Goal: Information Seeking & Learning: Check status

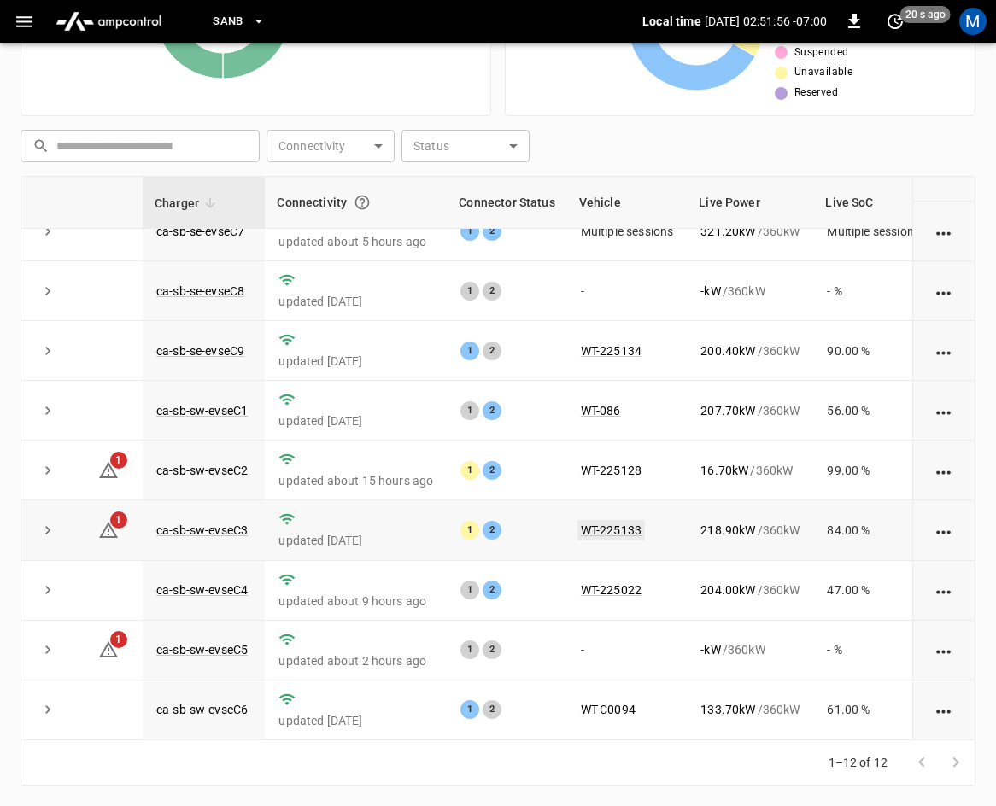
scroll to position [227, 0]
click at [179, 460] on link "ca-sb-sw-evseC2" at bounding box center [202, 470] width 98 height 20
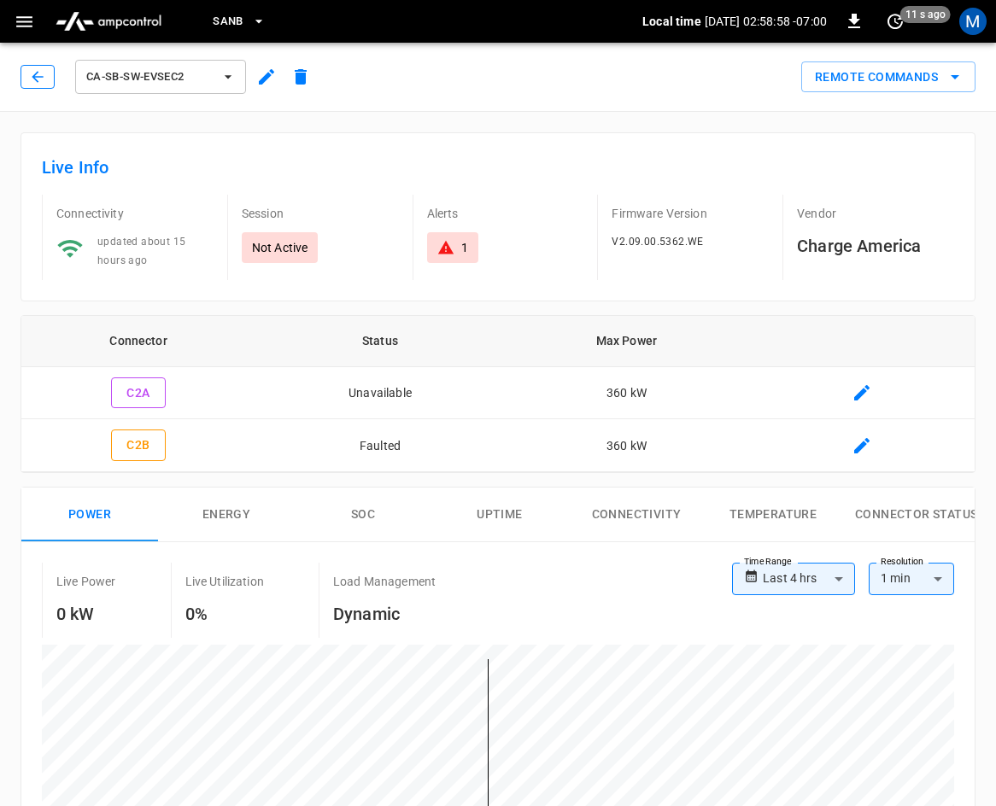
click at [38, 78] on icon "button" at bounding box center [37, 76] width 17 height 17
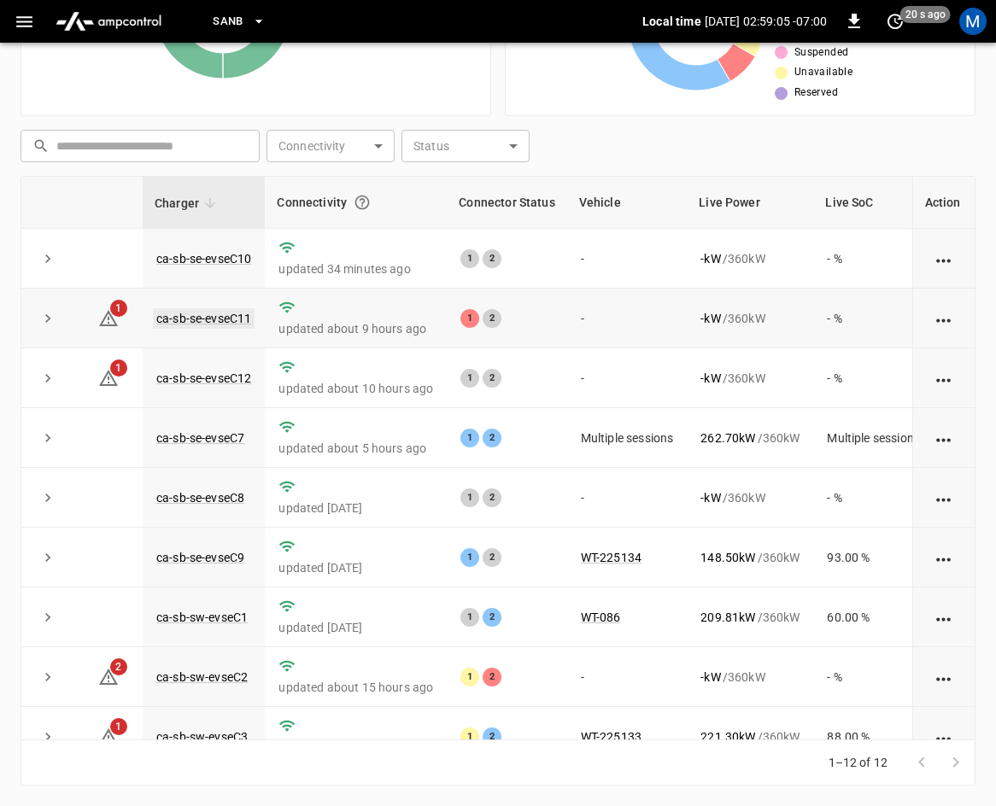
click at [183, 317] on link "ca-sb-se-evseC11" at bounding box center [204, 318] width 102 height 20
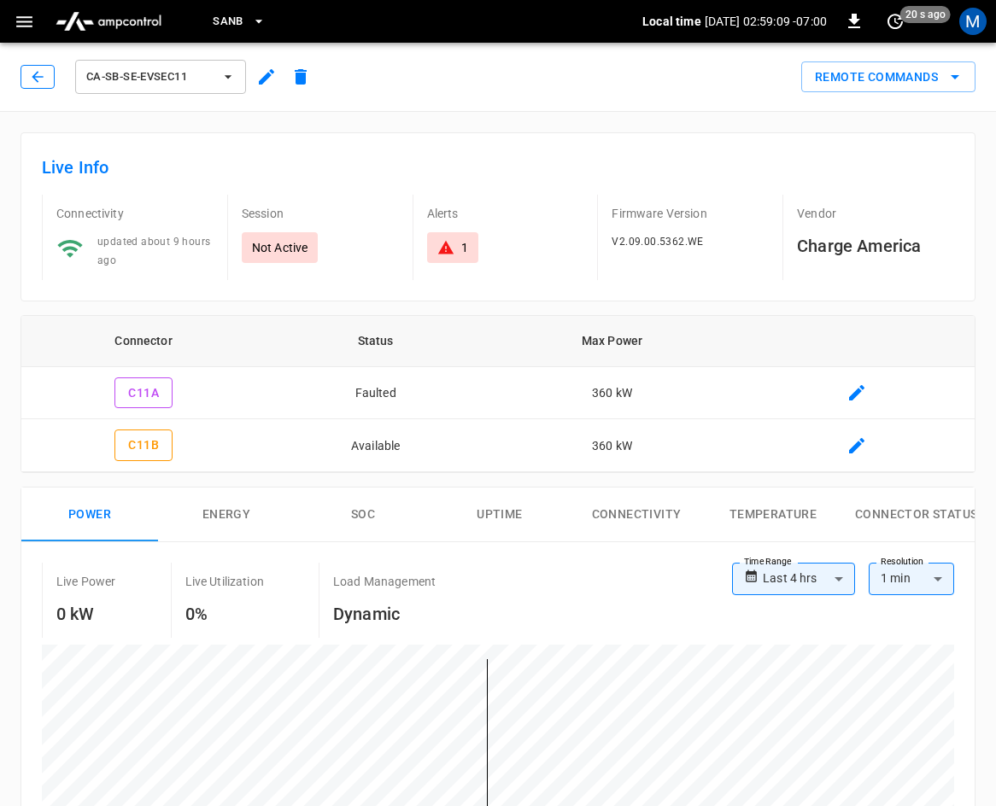
click at [32, 77] on icon "button" at bounding box center [37, 76] width 17 height 17
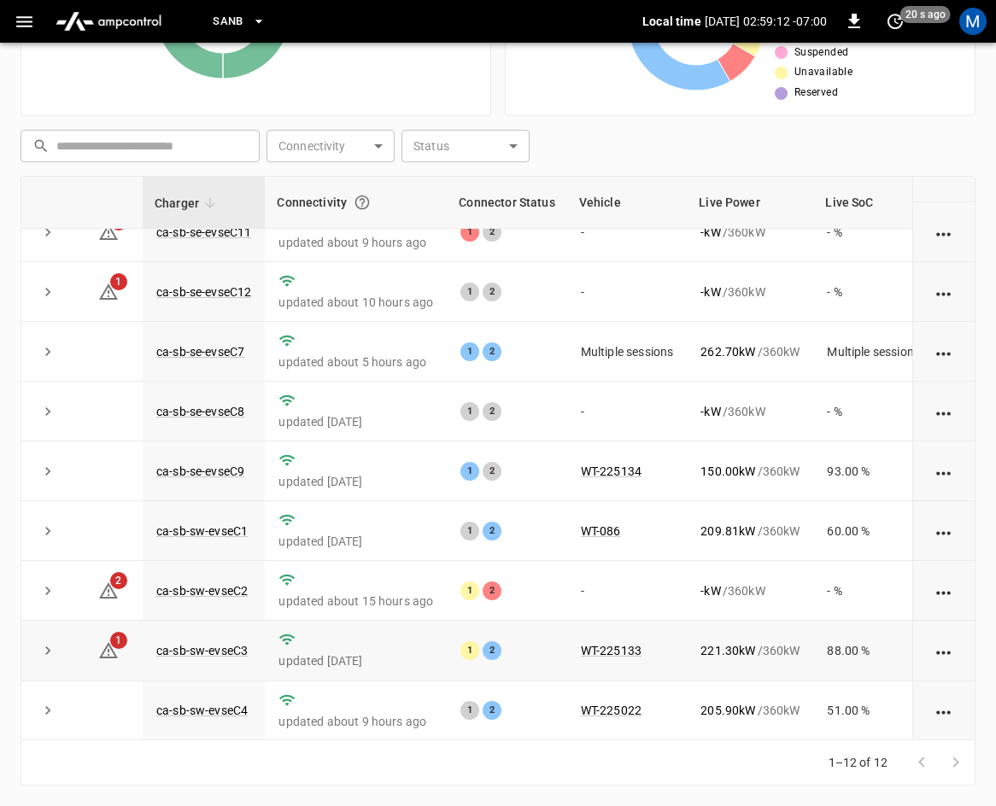
scroll to position [227, 0]
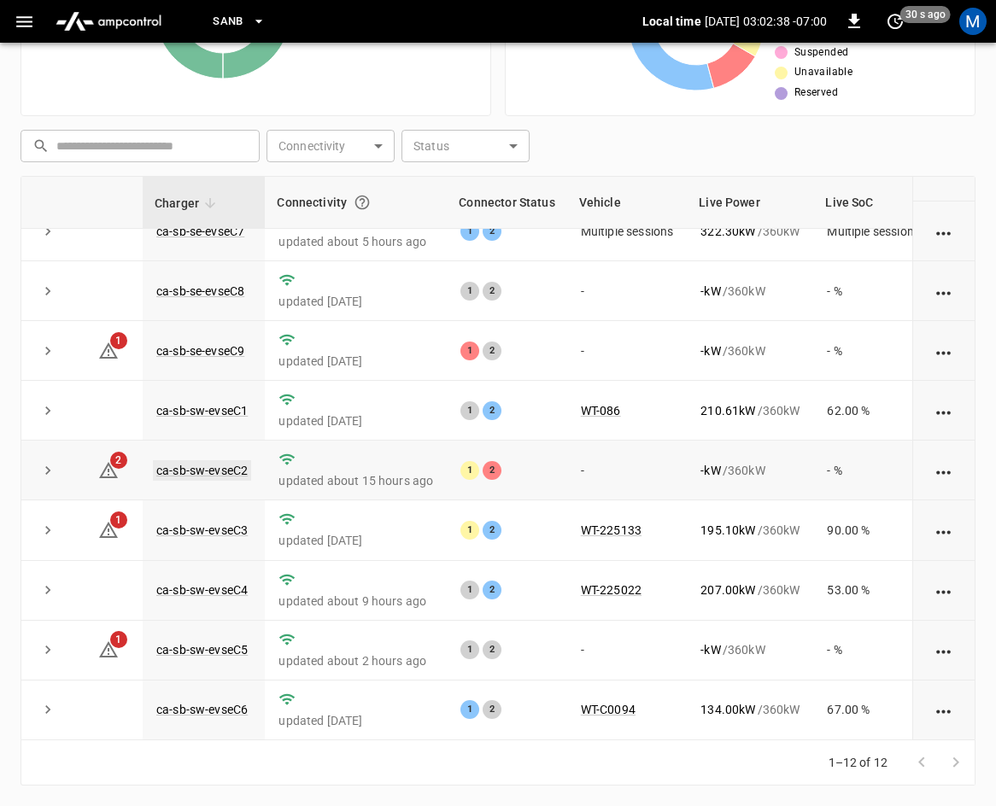
click at [190, 460] on link "ca-sb-sw-evseC2" at bounding box center [202, 470] width 98 height 20
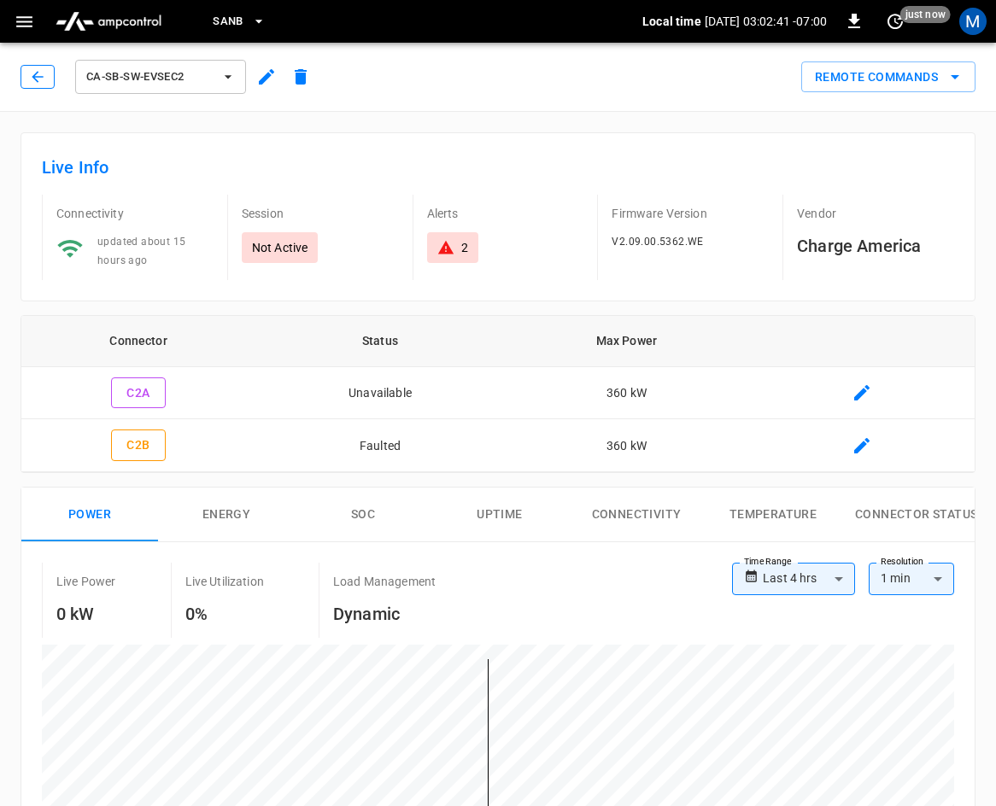
click at [50, 73] on button "button" at bounding box center [37, 77] width 34 height 24
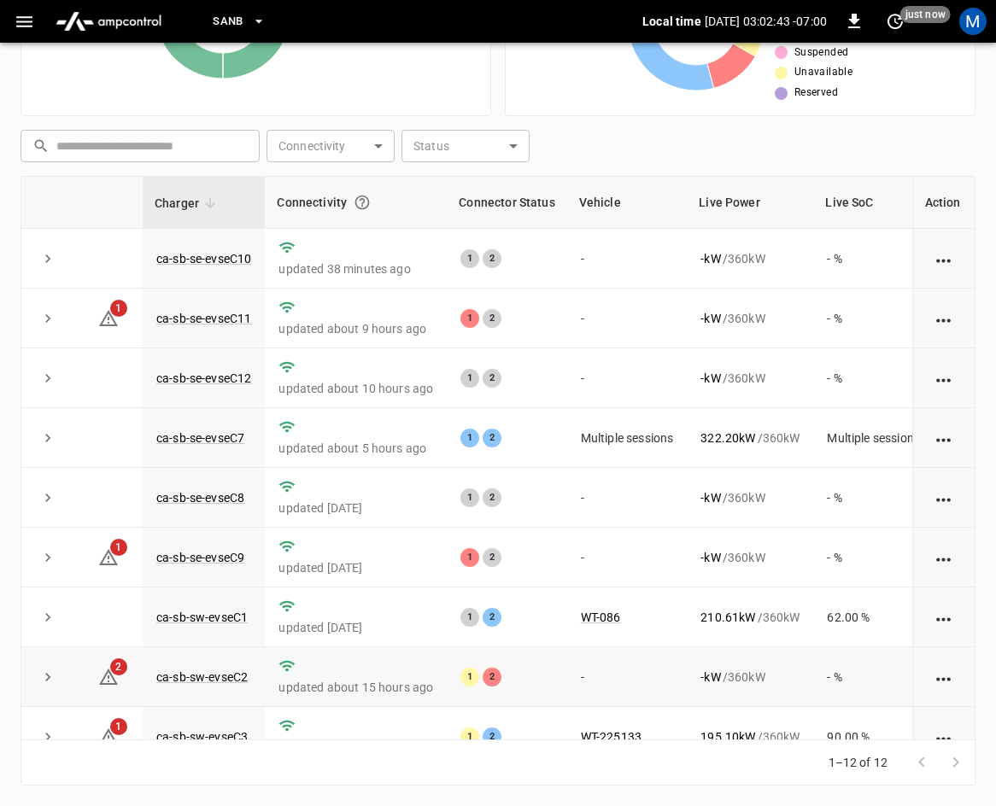
scroll to position [227, 0]
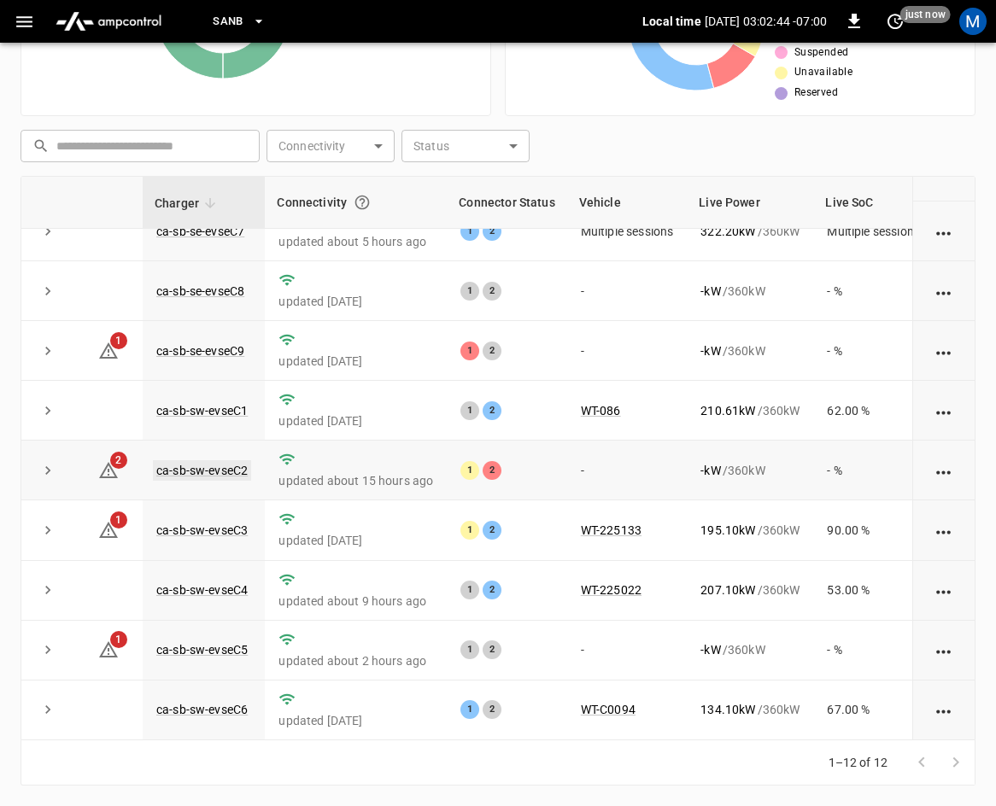
click at [214, 460] on link "ca-sb-sw-evseC2" at bounding box center [202, 470] width 98 height 20
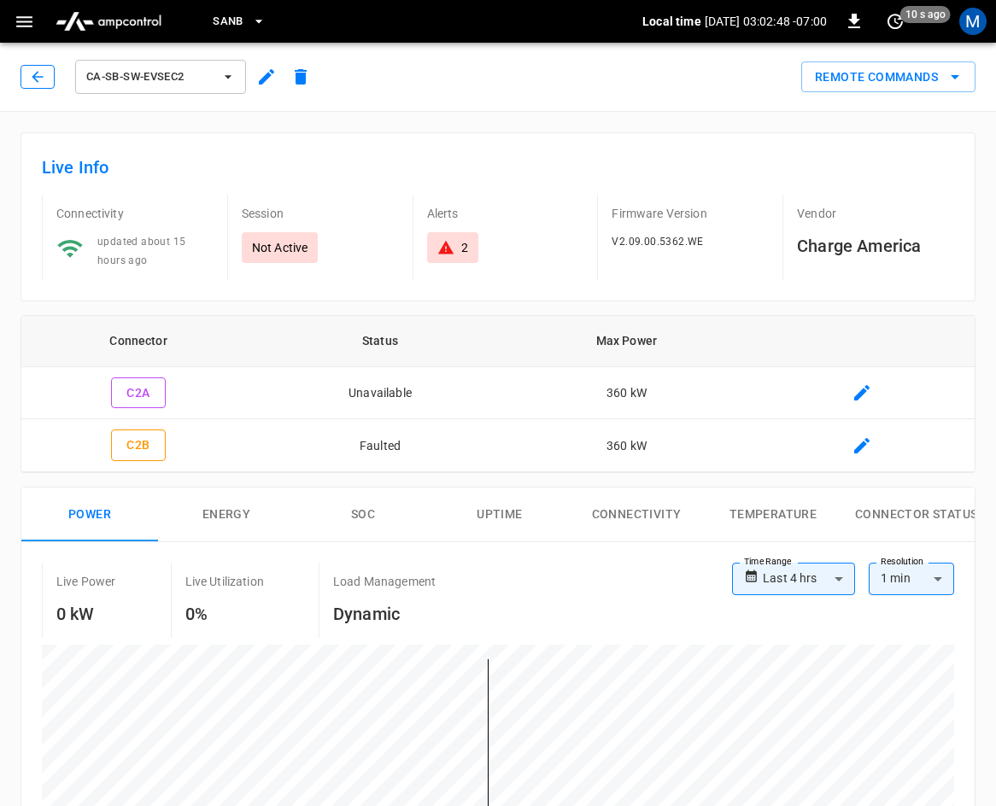
click at [53, 67] on button "button" at bounding box center [37, 77] width 34 height 24
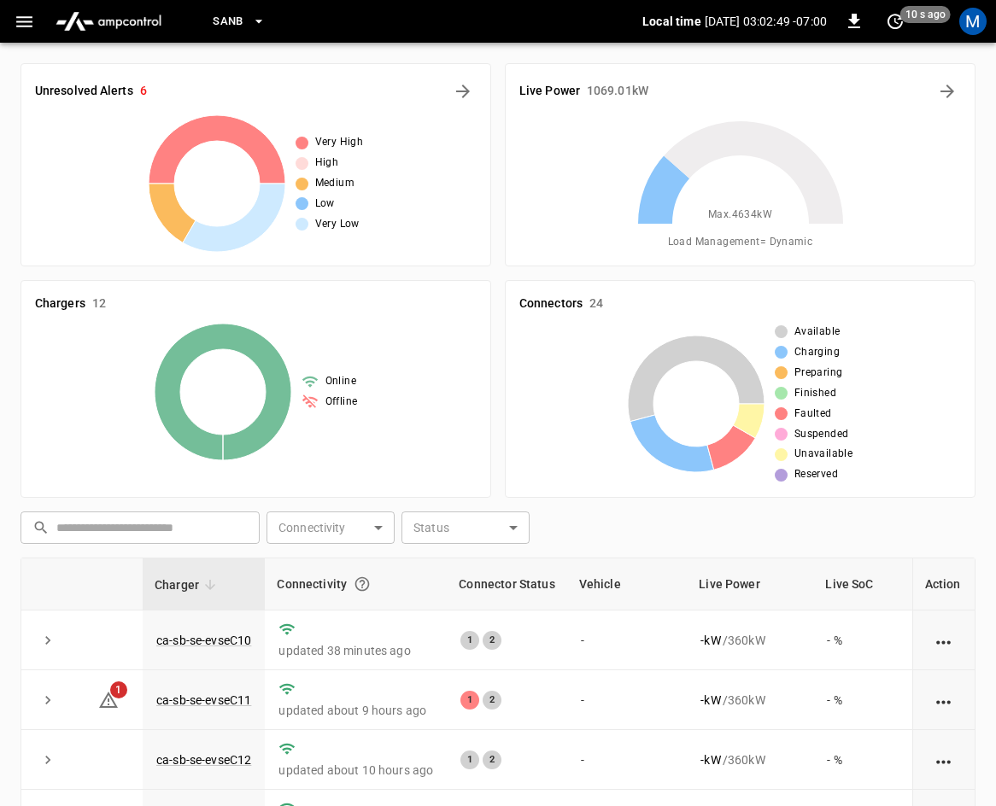
click at [32, 280] on div "Chargers 12 Online Offline" at bounding box center [255, 389] width 470 height 218
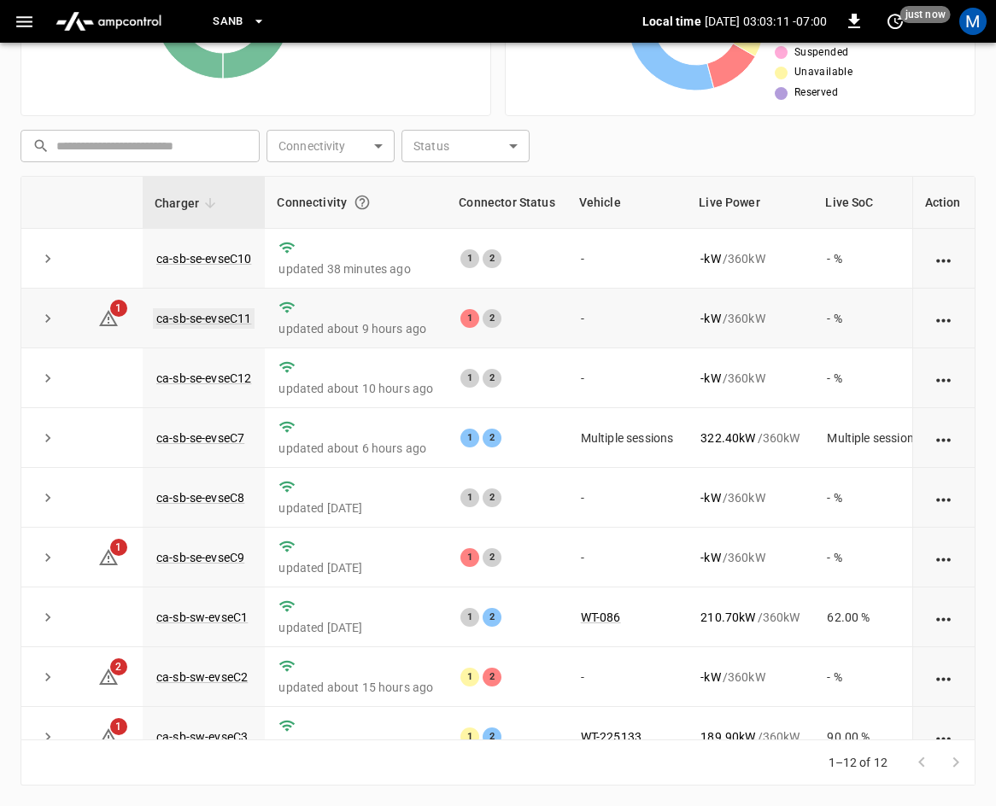
click at [203, 313] on link "ca-sb-se-evseC11" at bounding box center [204, 318] width 102 height 20
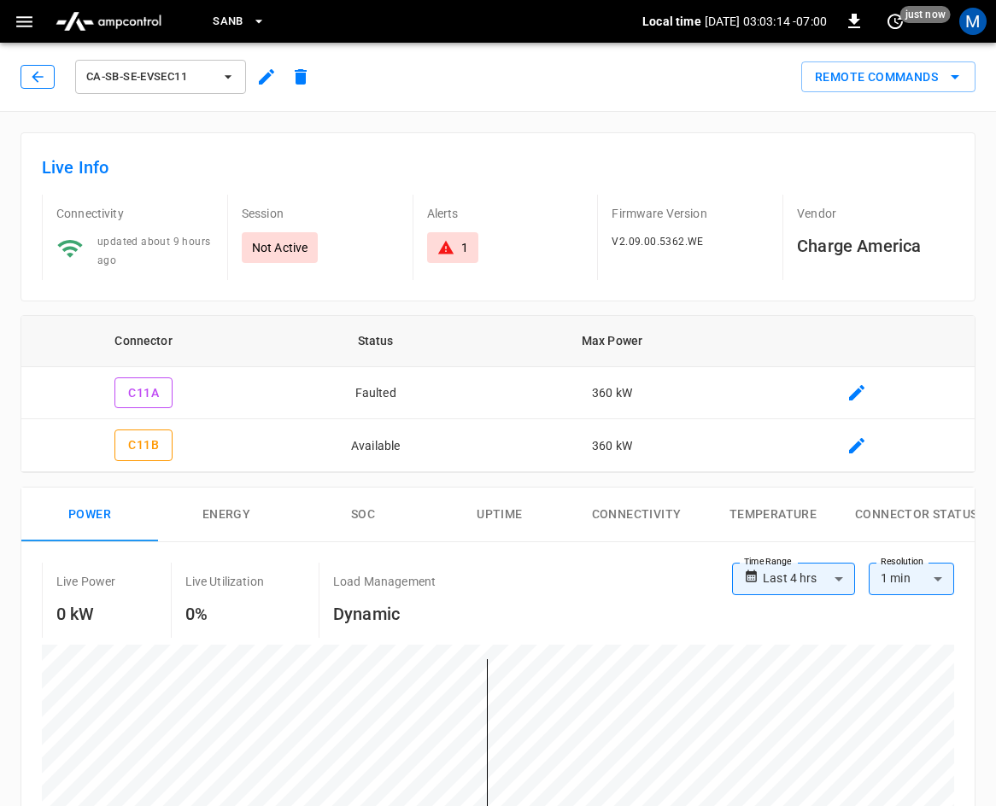
click at [29, 79] on icon "button" at bounding box center [37, 76] width 17 height 17
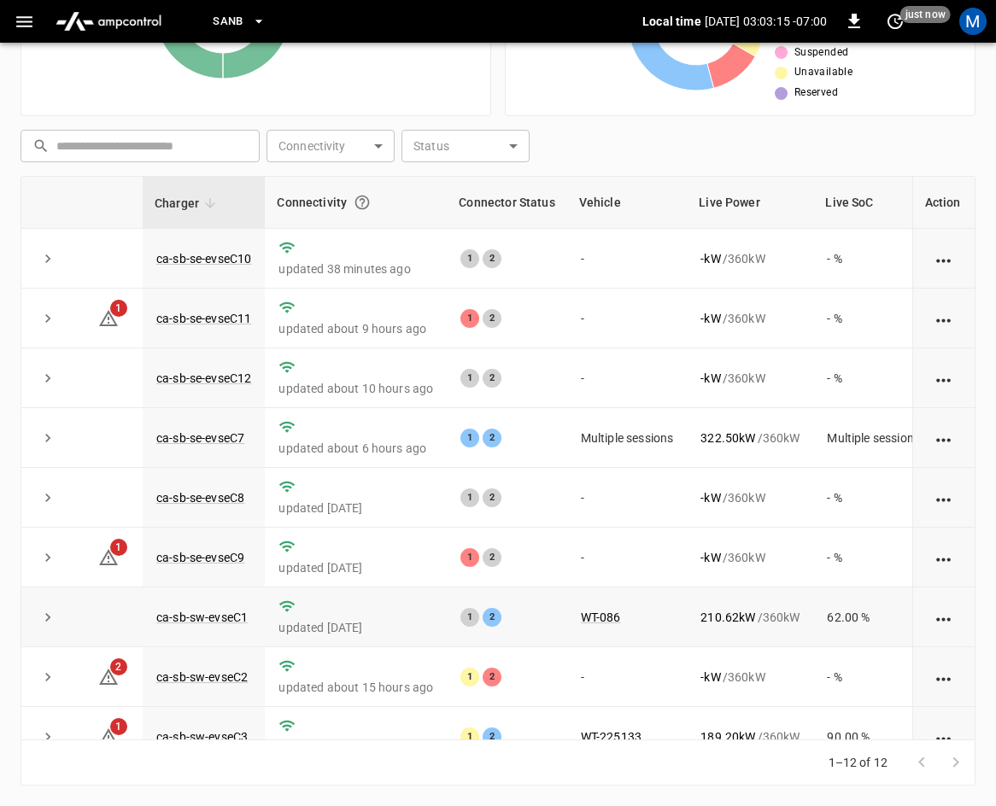
scroll to position [227, 0]
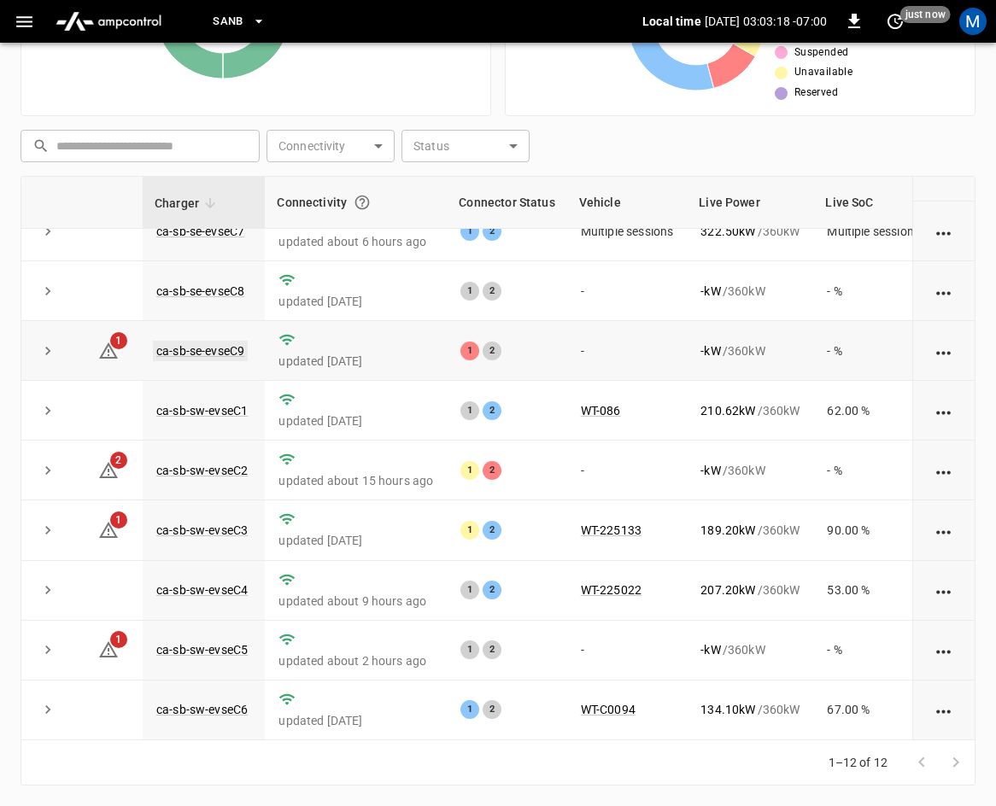
click at [182, 341] on link "ca-sb-se-evseC9" at bounding box center [200, 351] width 95 height 20
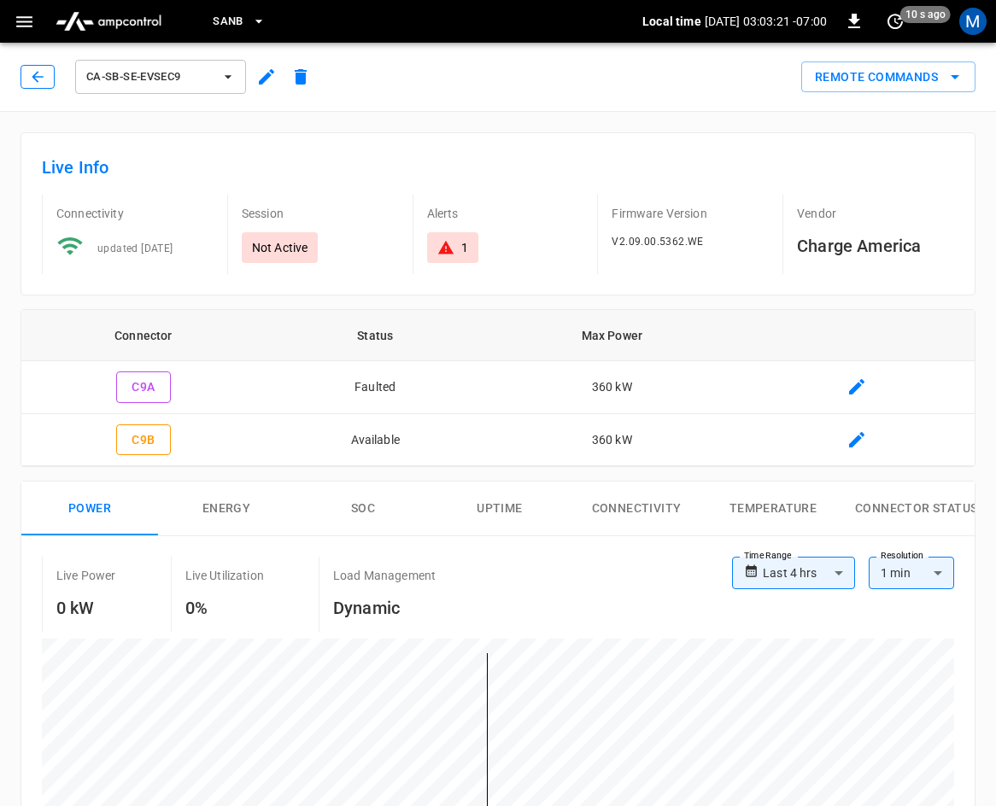
click at [32, 73] on button "button" at bounding box center [37, 77] width 34 height 24
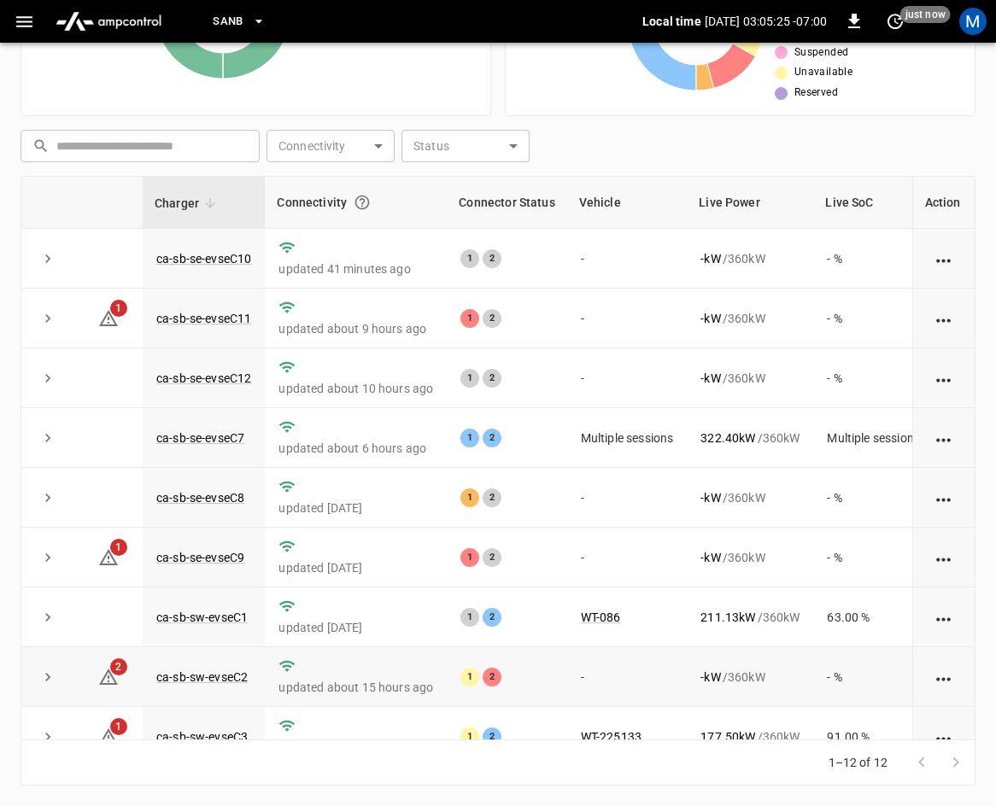
scroll to position [227, 0]
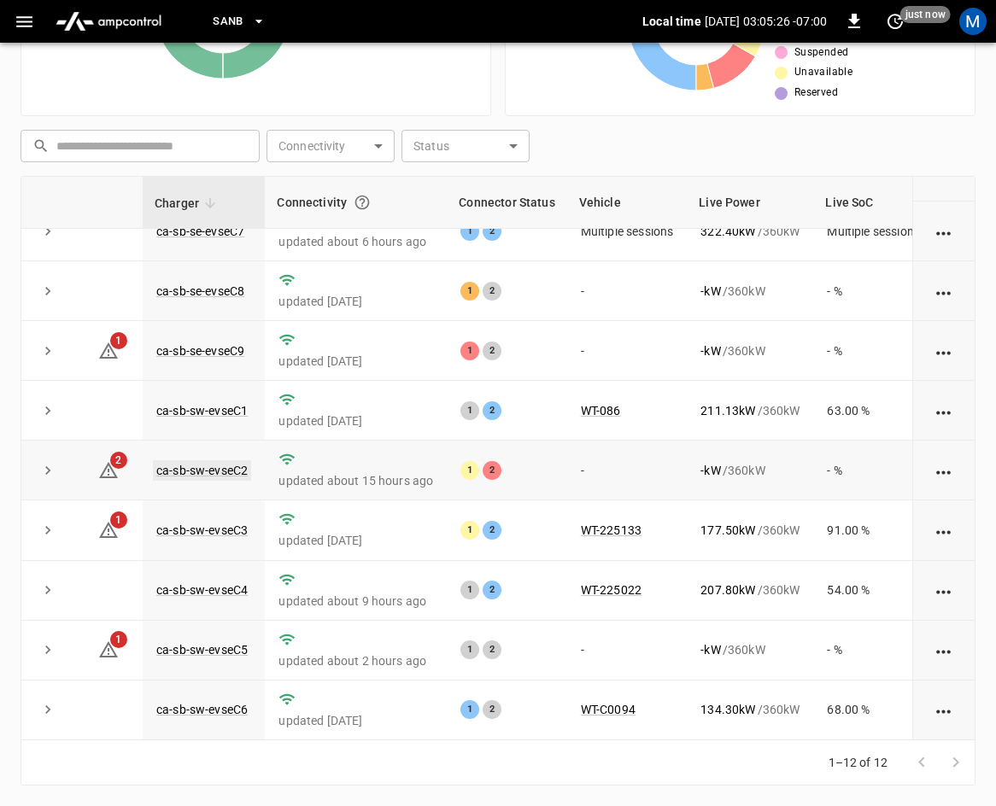
click at [228, 460] on link "ca-sb-sw-evseC2" at bounding box center [202, 470] width 98 height 20
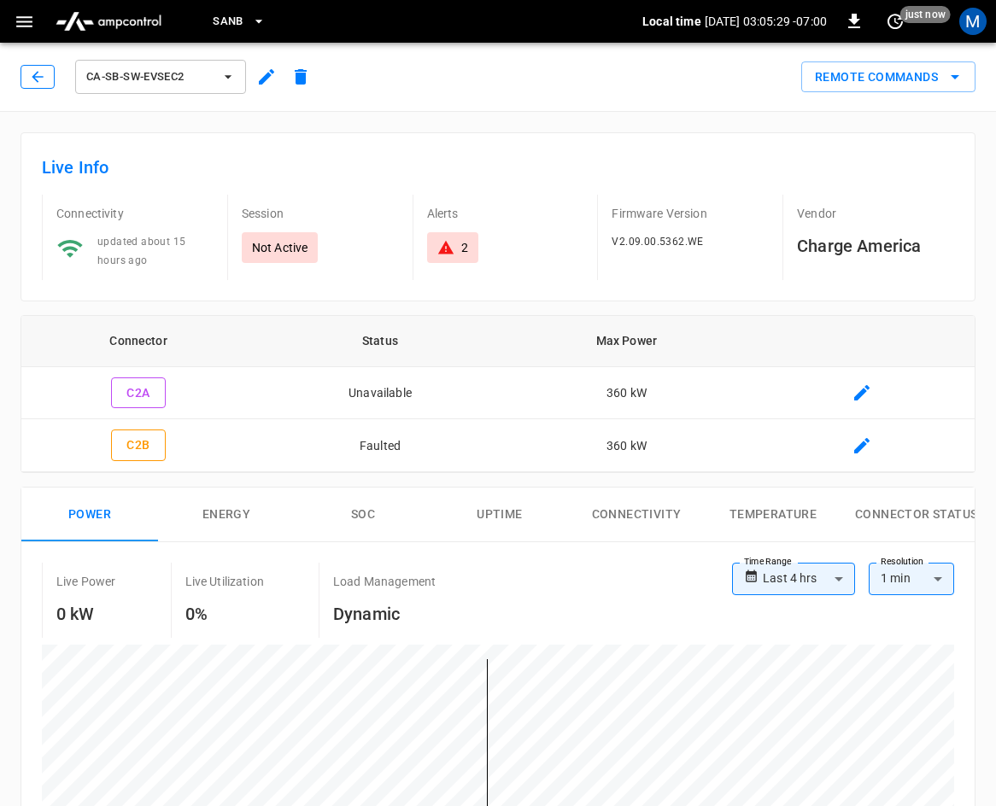
click at [43, 82] on icon "button" at bounding box center [37, 76] width 17 height 17
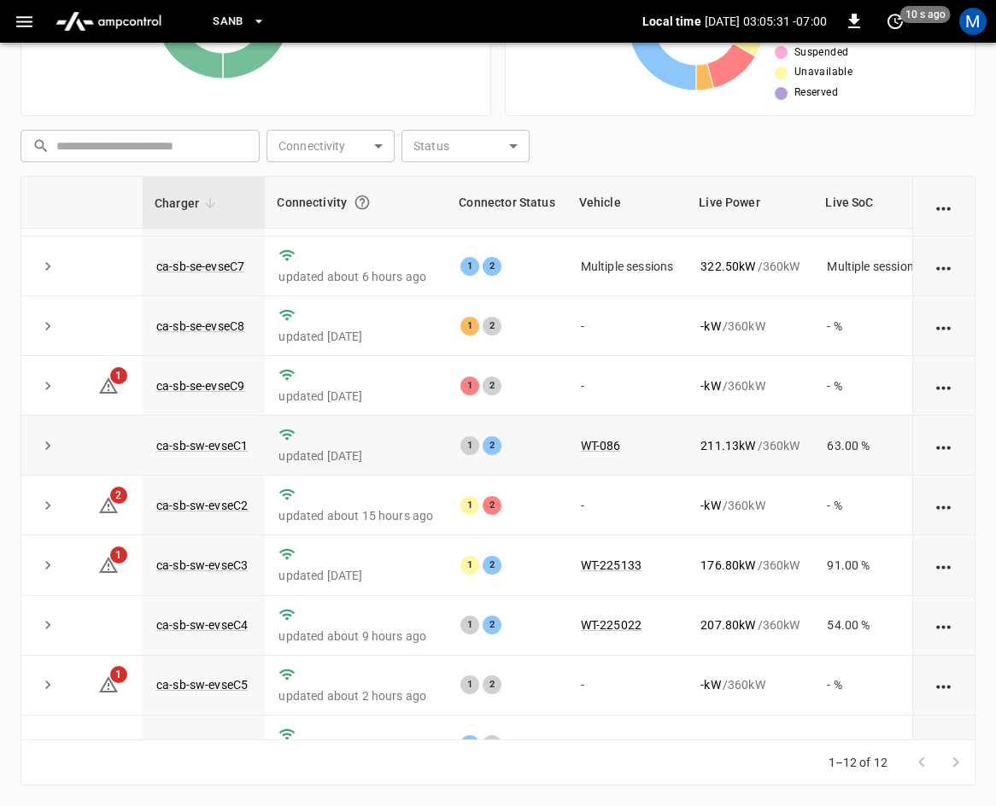
scroll to position [142, 0]
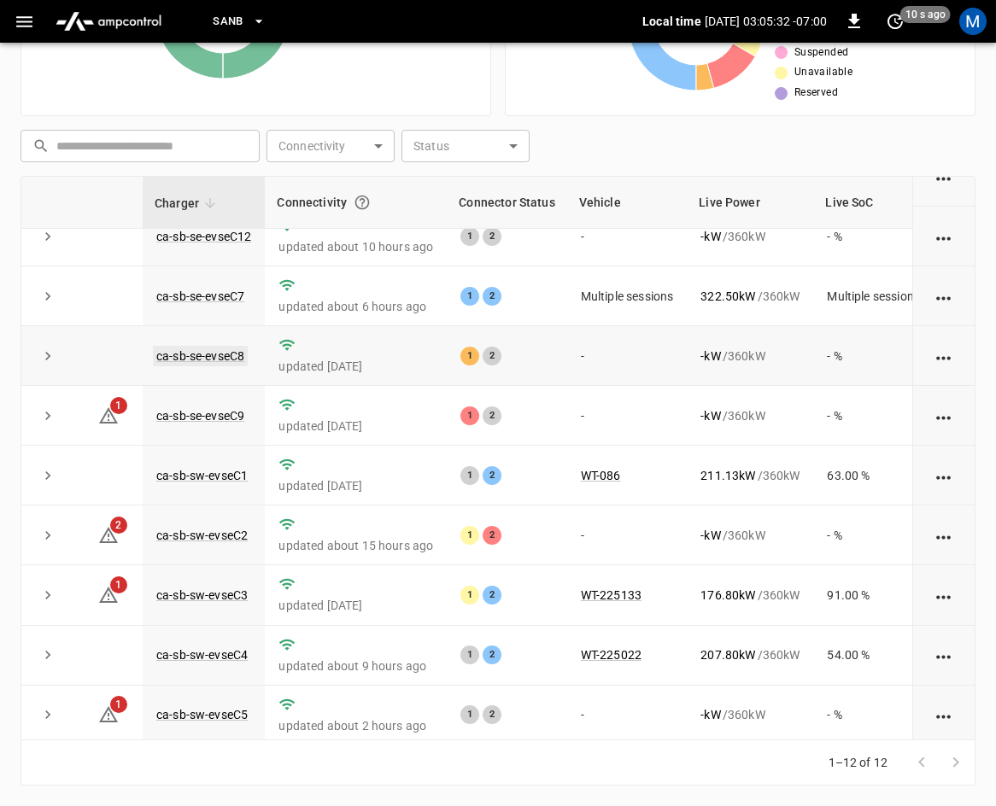
click at [231, 357] on link "ca-sb-se-evseC8" at bounding box center [200, 356] width 95 height 20
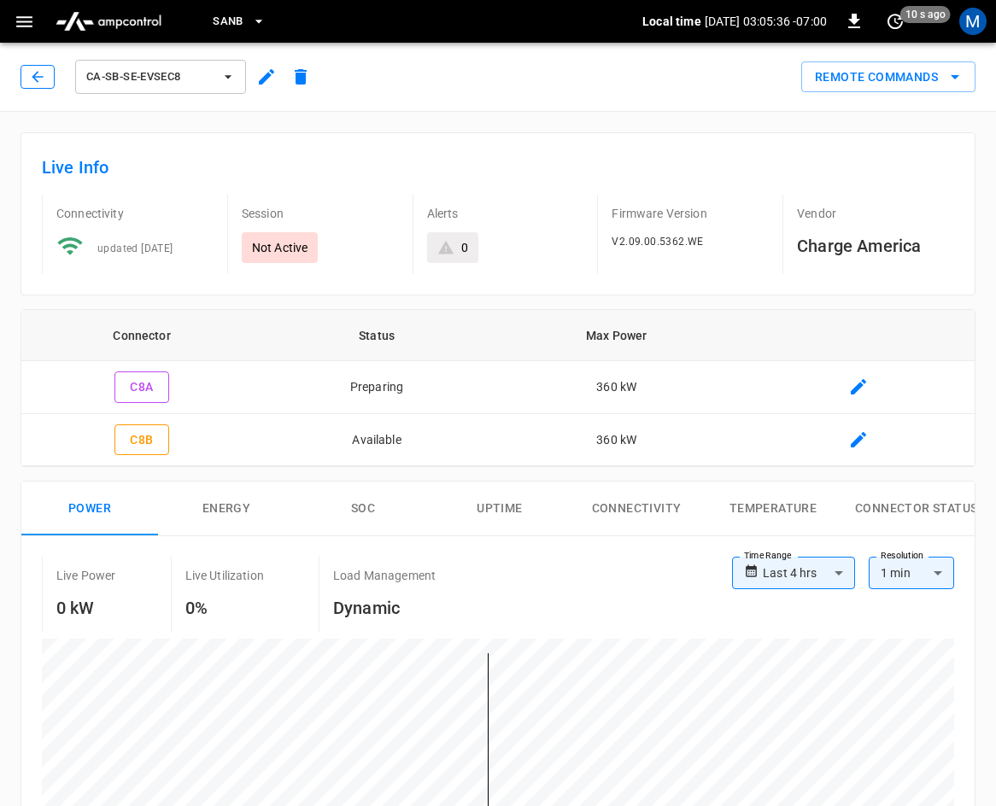
click at [25, 81] on button "button" at bounding box center [37, 77] width 34 height 24
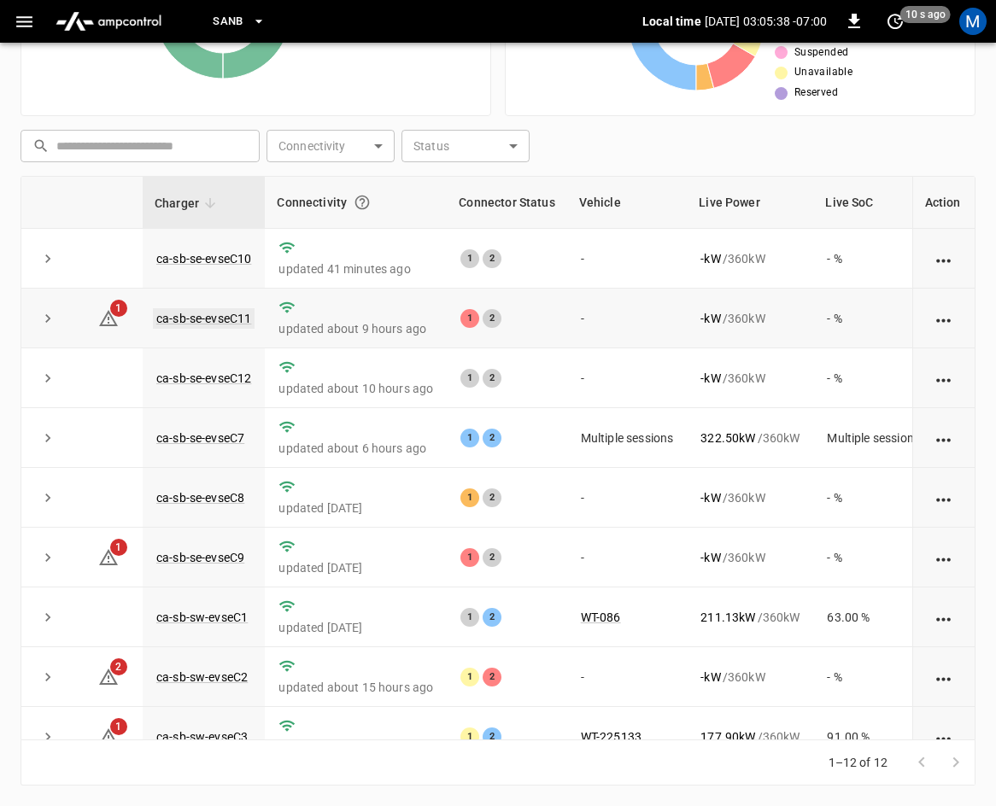
click at [167, 315] on link "ca-sb-se-evseC11" at bounding box center [204, 318] width 102 height 20
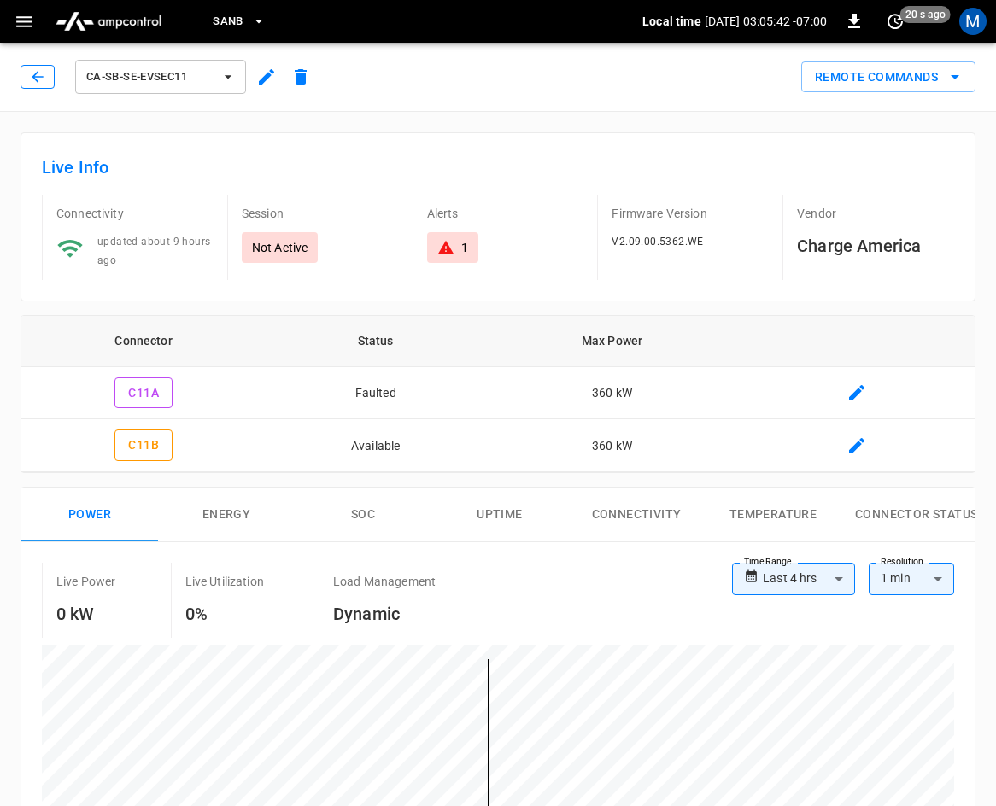
click at [34, 77] on icon "button" at bounding box center [37, 76] width 11 height 11
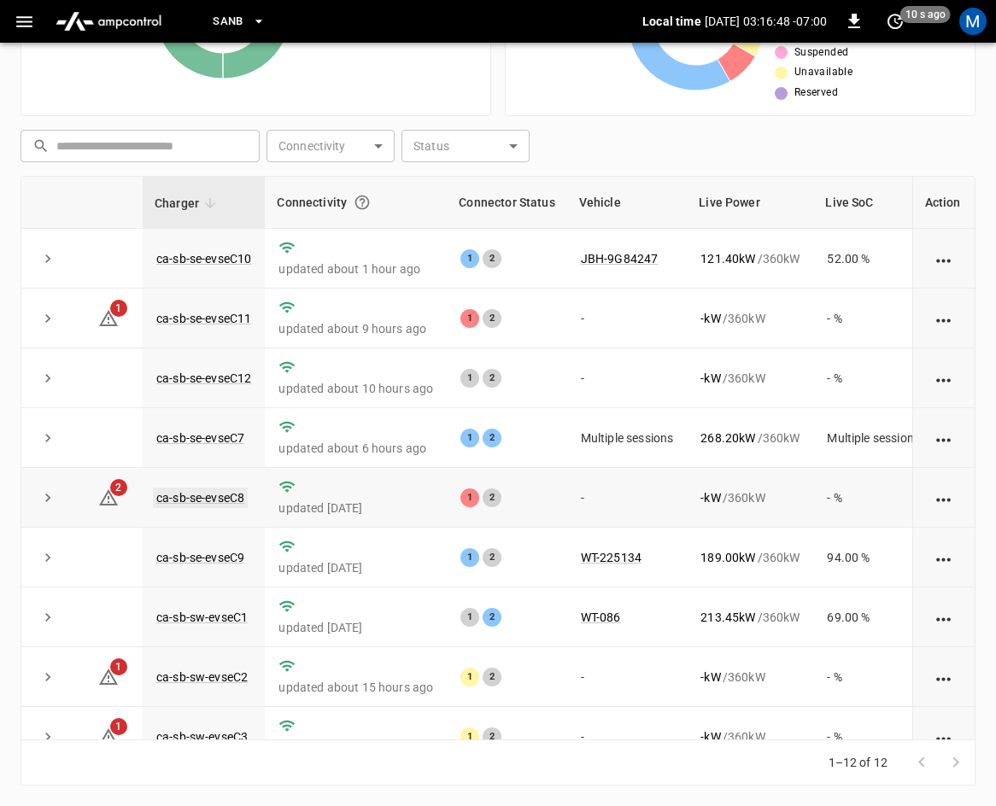
click at [165, 499] on link "ca-sb-se-evseC8" at bounding box center [200, 498] width 95 height 20
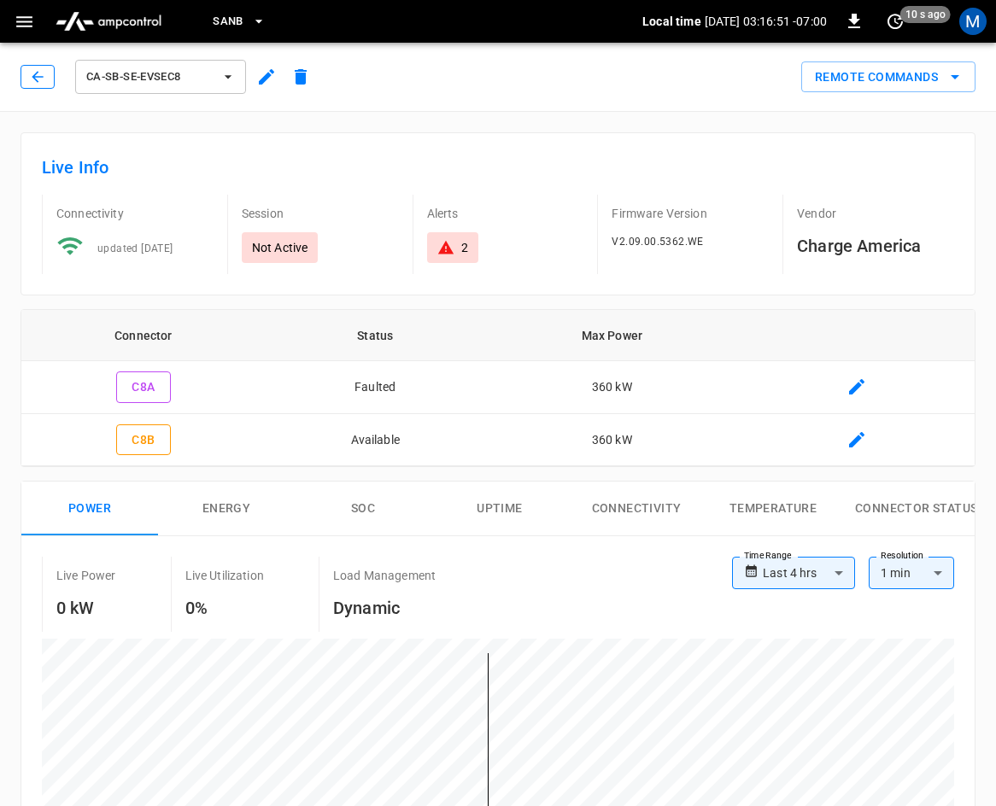
click at [20, 79] on button "button" at bounding box center [37, 77] width 34 height 24
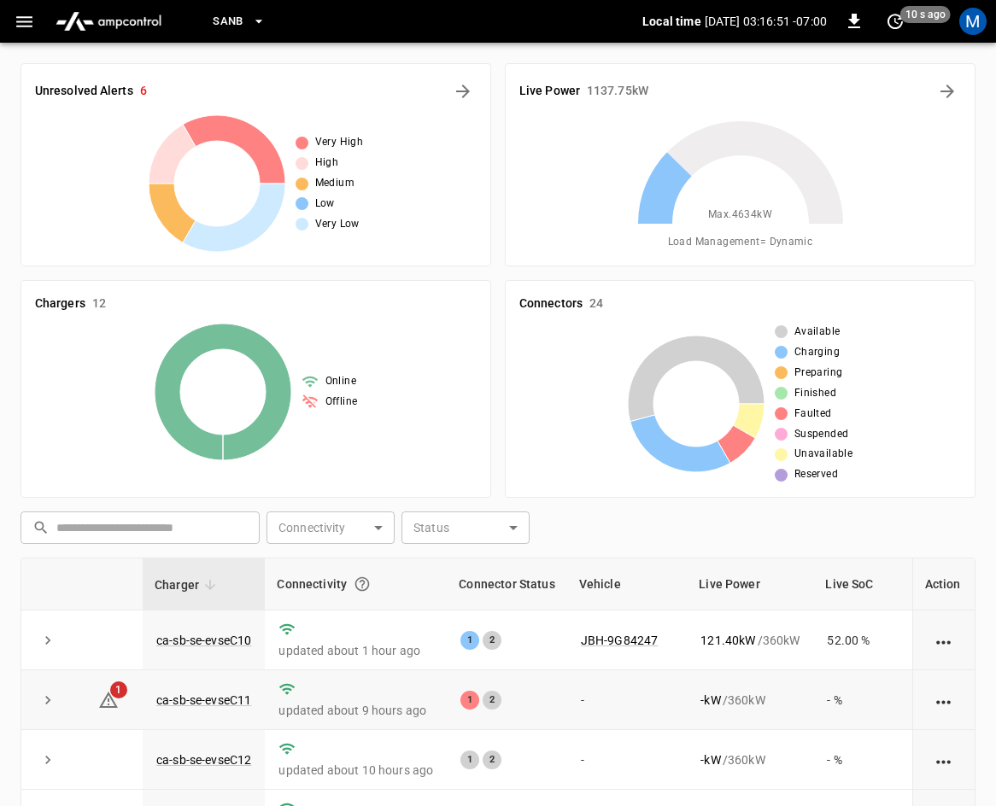
scroll to position [382, 0]
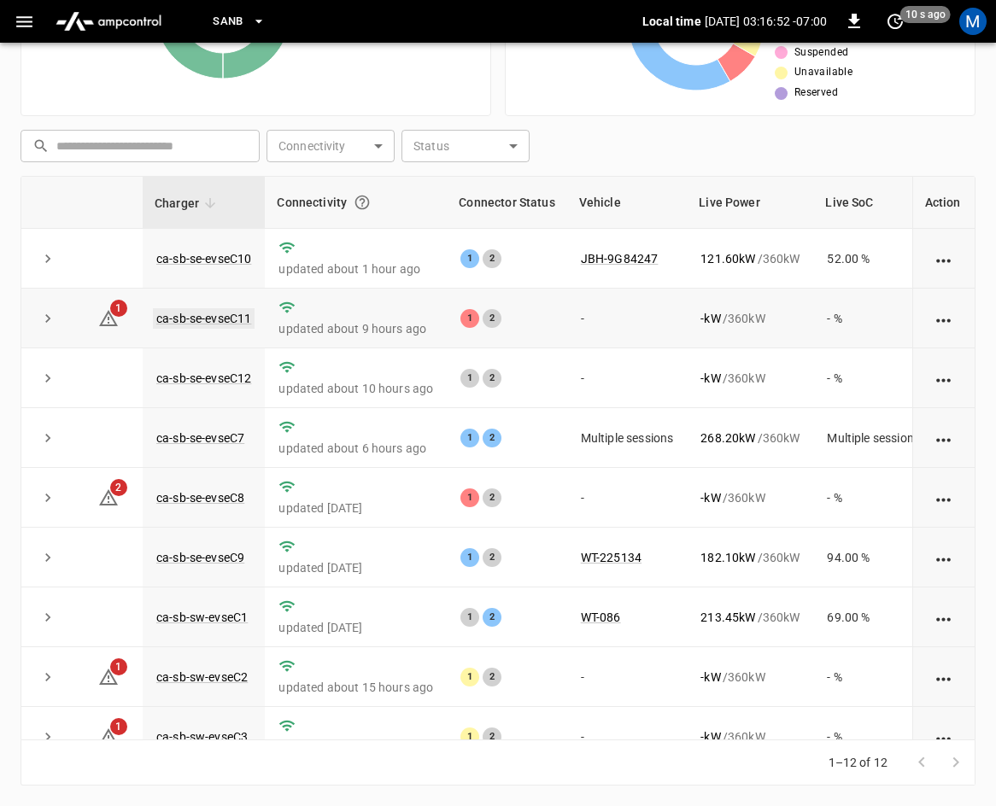
click at [205, 314] on link "ca-sb-se-evseC11" at bounding box center [204, 318] width 102 height 20
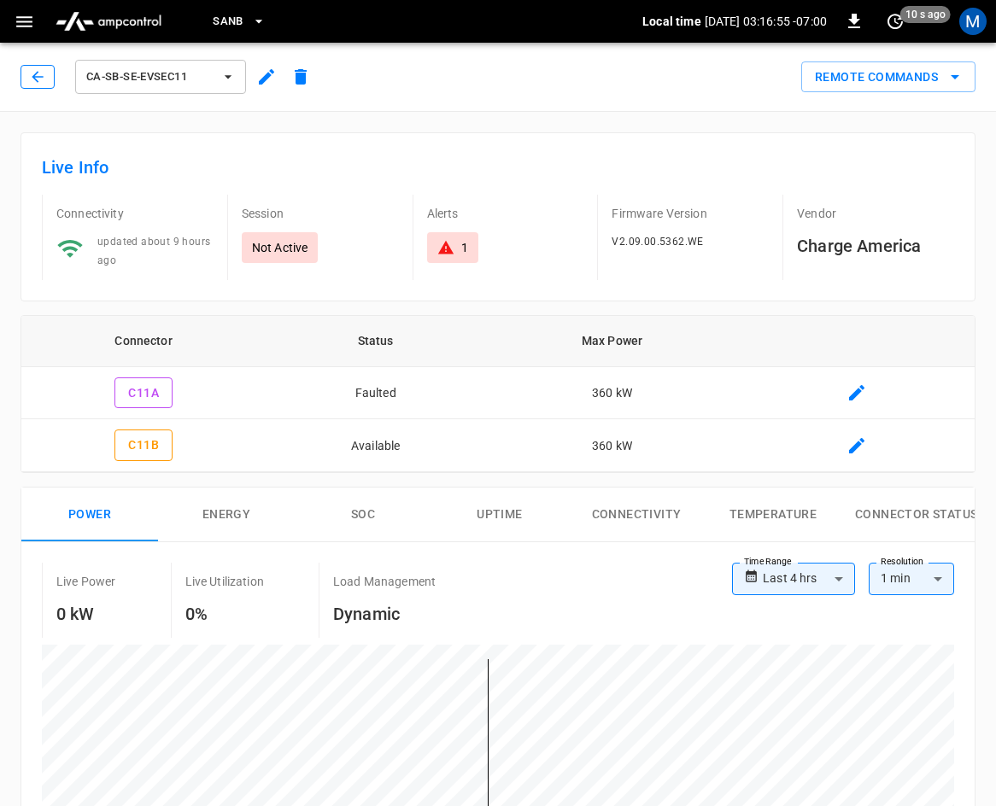
click at [27, 77] on button "button" at bounding box center [37, 77] width 34 height 24
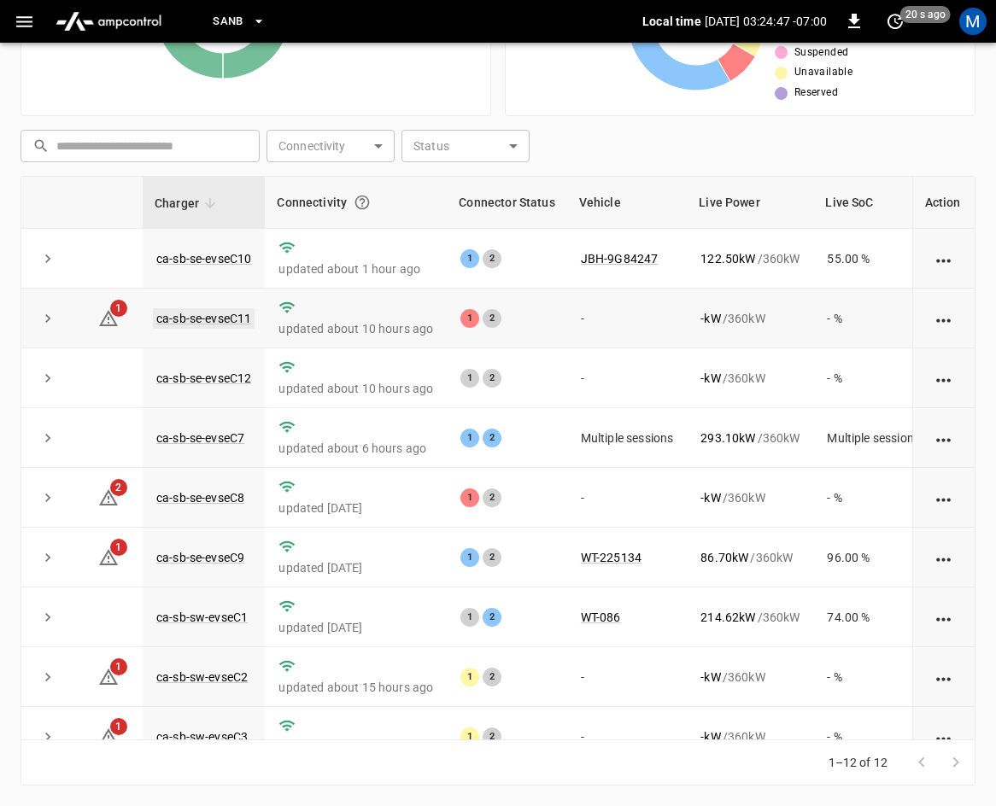
click at [234, 318] on link "ca-sb-se-evseC11" at bounding box center [204, 318] width 102 height 20
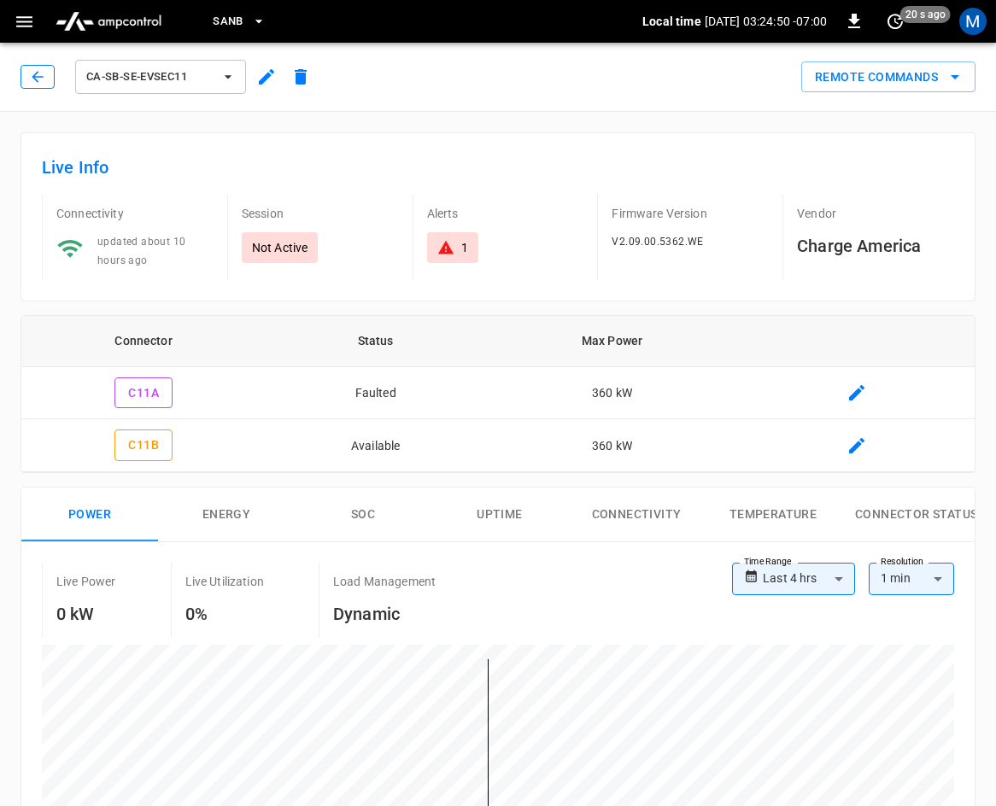
click at [44, 79] on icon "button" at bounding box center [37, 76] width 17 height 17
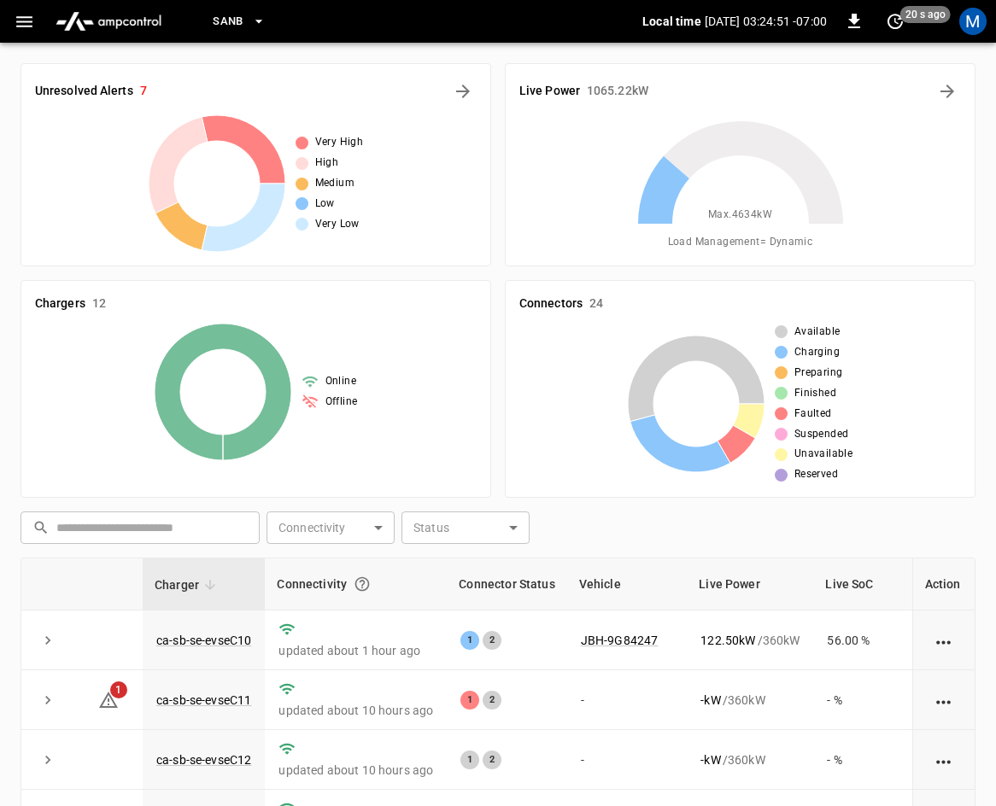
scroll to position [382, 0]
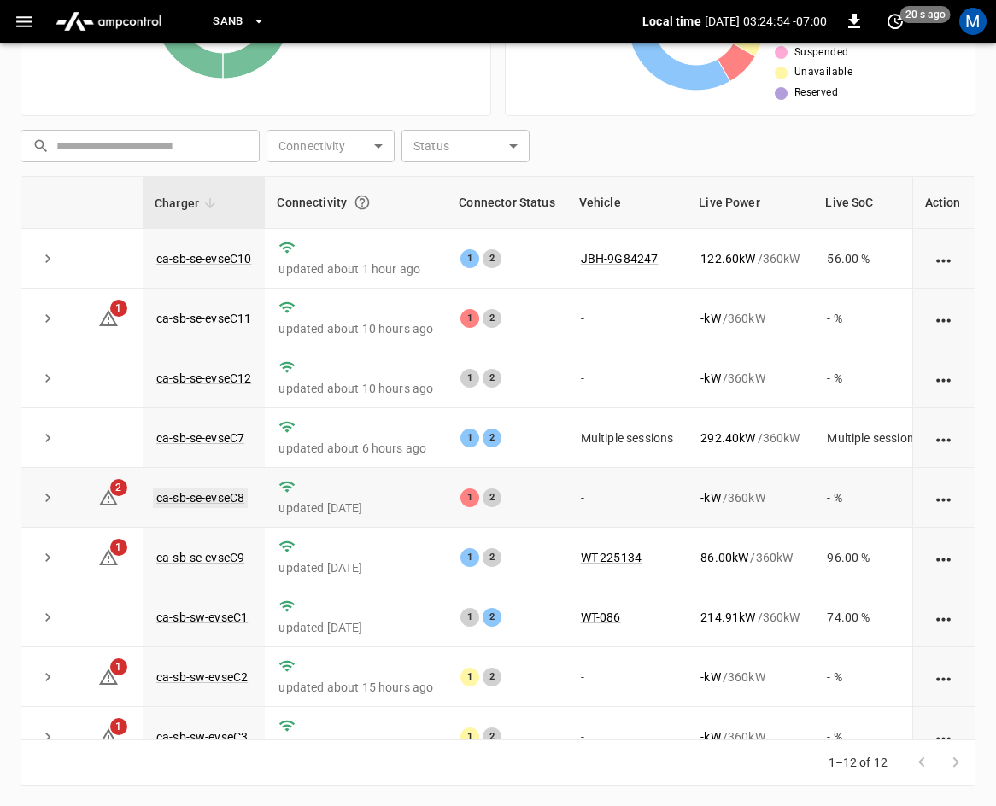
click at [231, 502] on link "ca-sb-se-evseC8" at bounding box center [200, 498] width 95 height 20
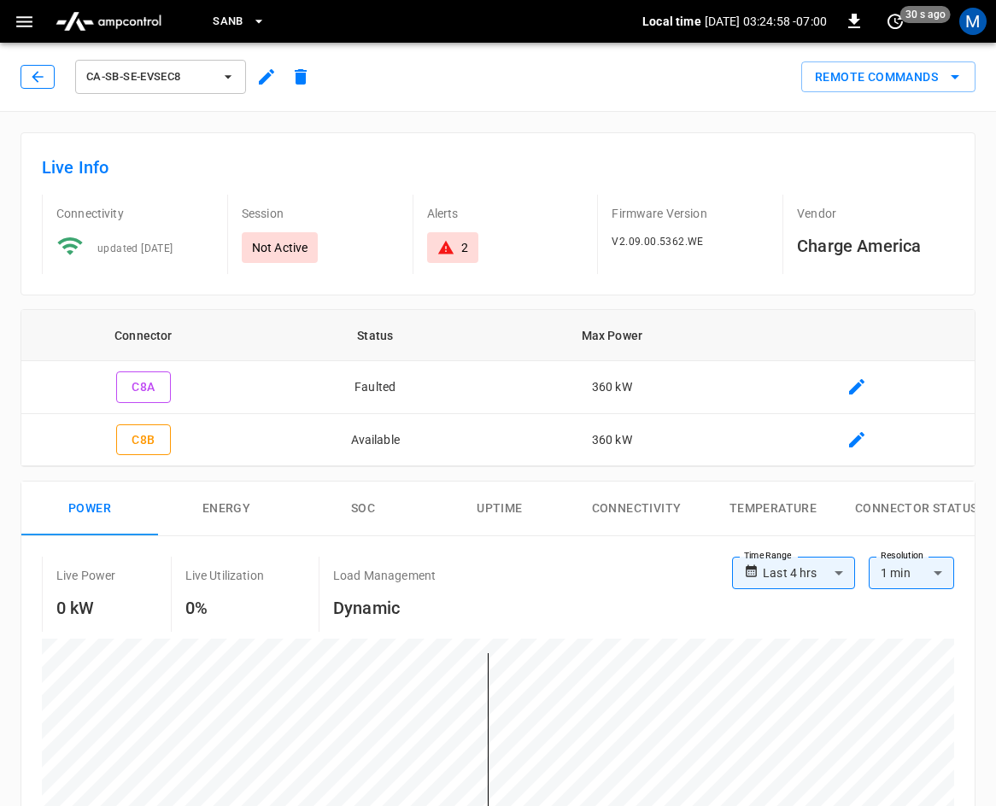
click at [24, 86] on button "button" at bounding box center [37, 77] width 34 height 24
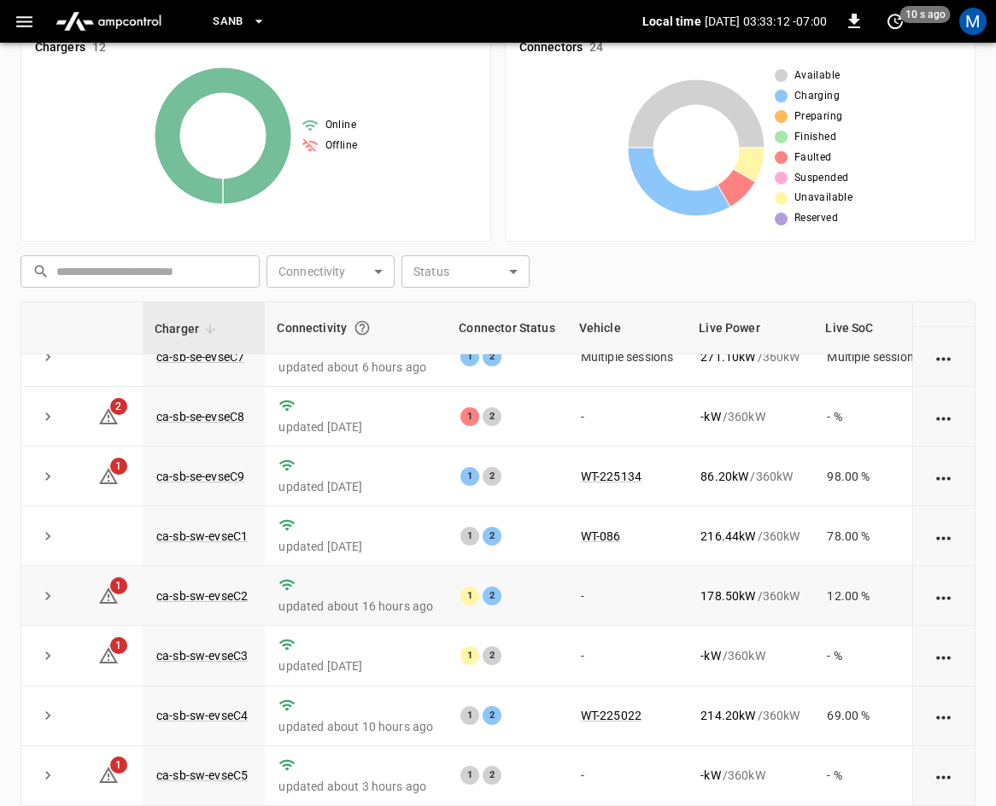
scroll to position [382, 0]
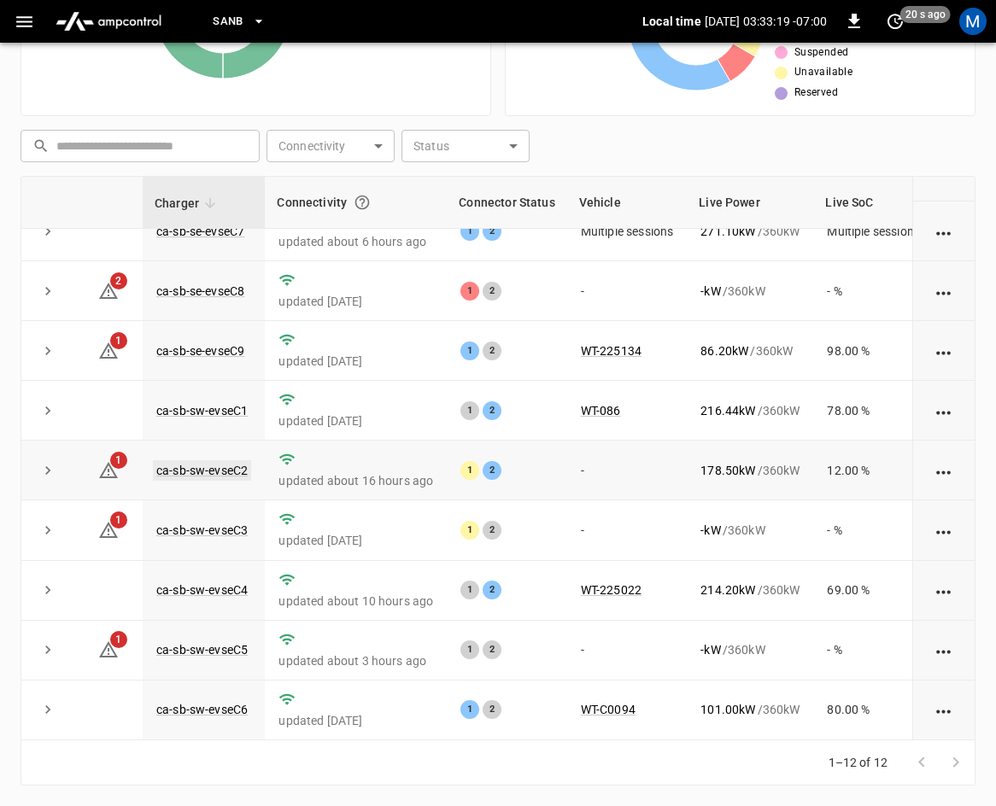
click at [212, 460] on link "ca-sb-sw-evseC2" at bounding box center [202, 470] width 98 height 20
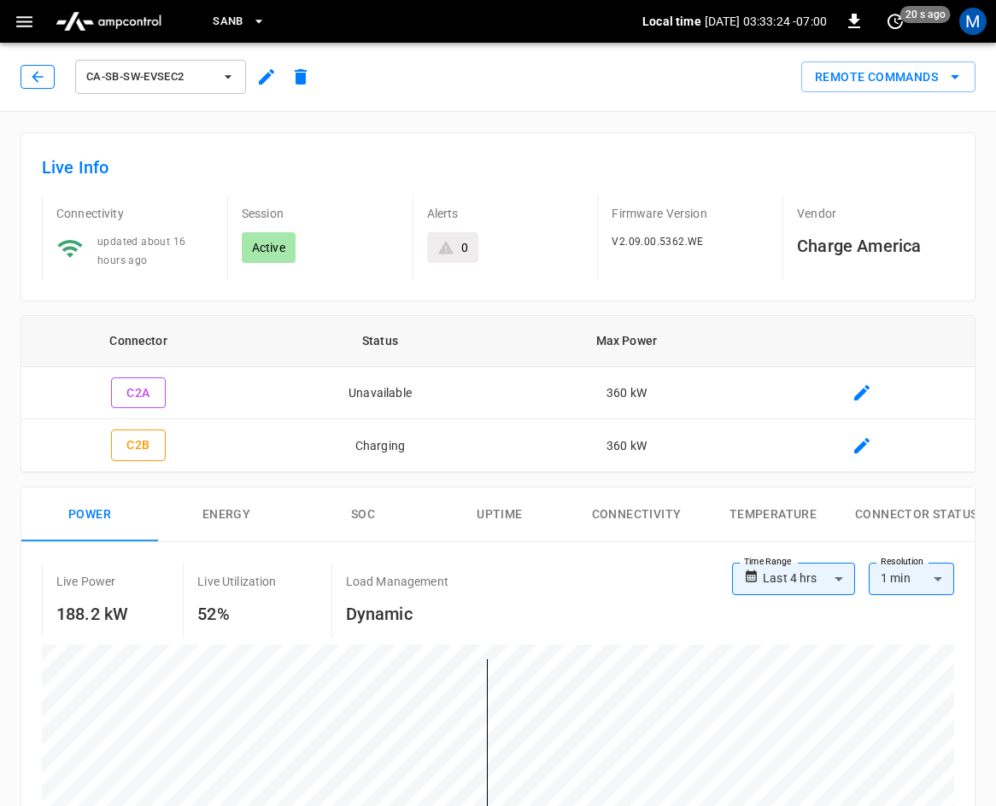
click at [39, 78] on icon "button" at bounding box center [37, 76] width 17 height 17
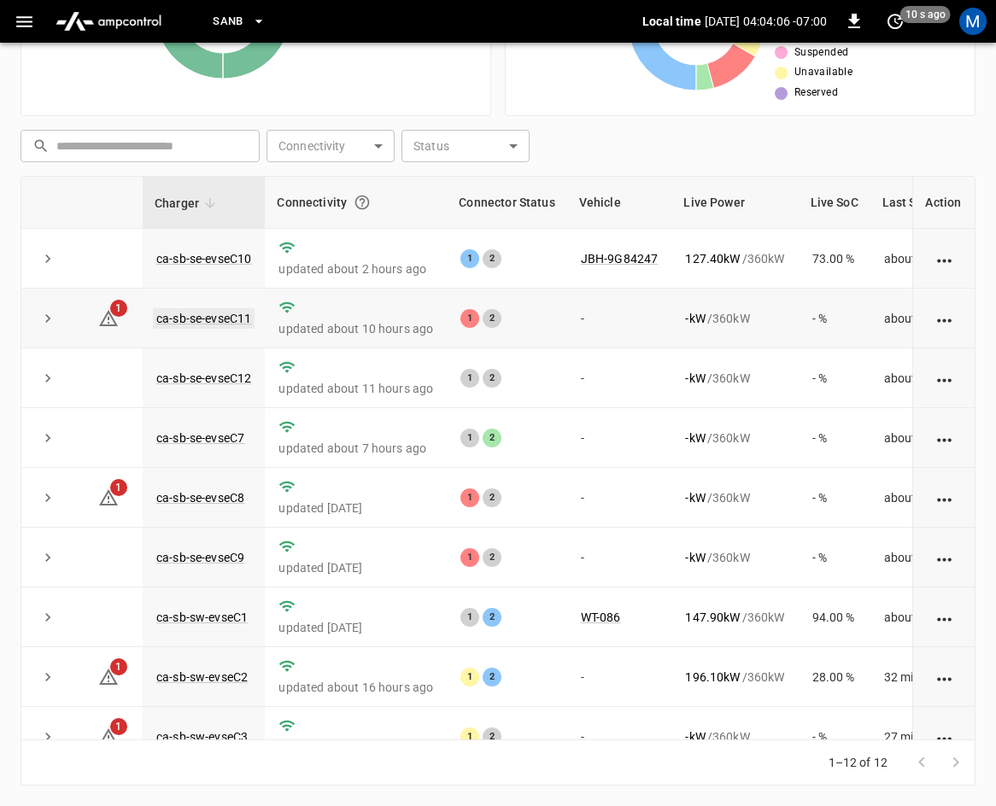
click at [222, 324] on link "ca-sb-se-evseC11" at bounding box center [204, 318] width 102 height 20
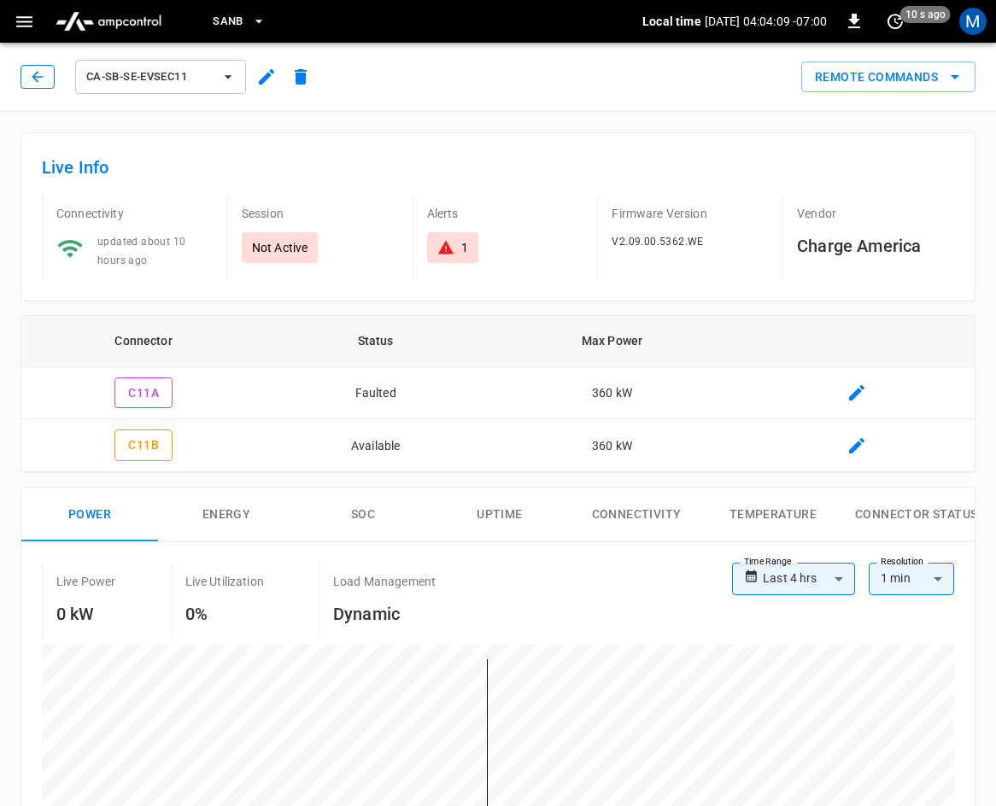
click at [50, 81] on button "button" at bounding box center [37, 77] width 34 height 24
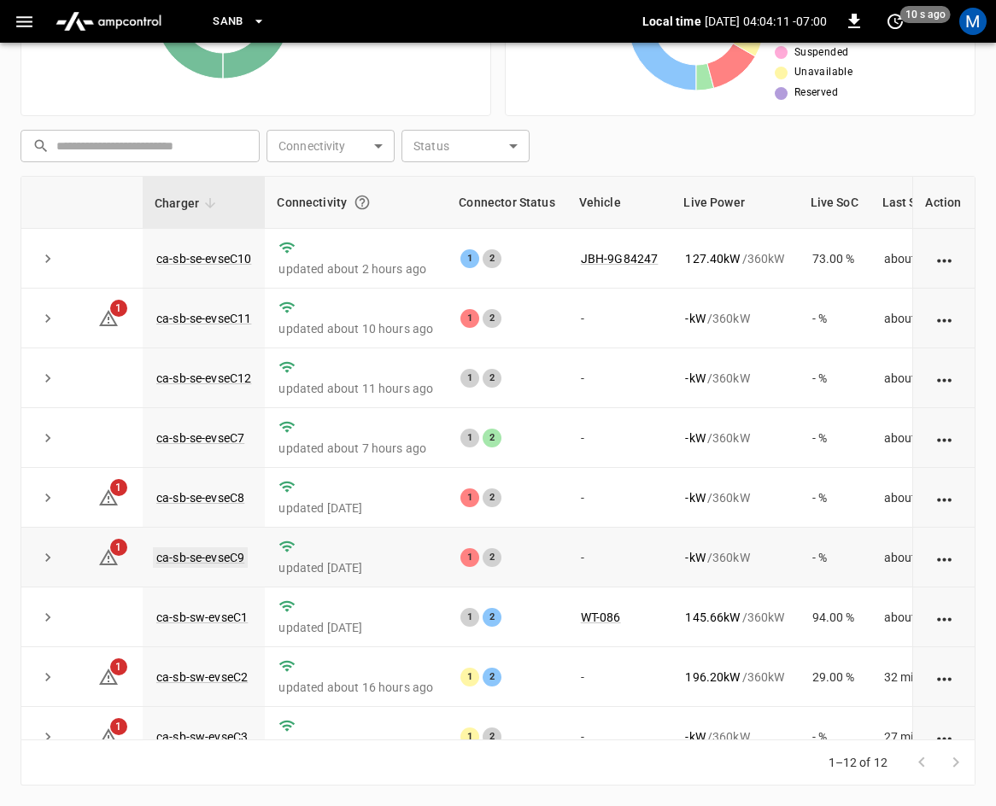
click at [222, 561] on link "ca-sb-se-evseC9" at bounding box center [200, 557] width 95 height 20
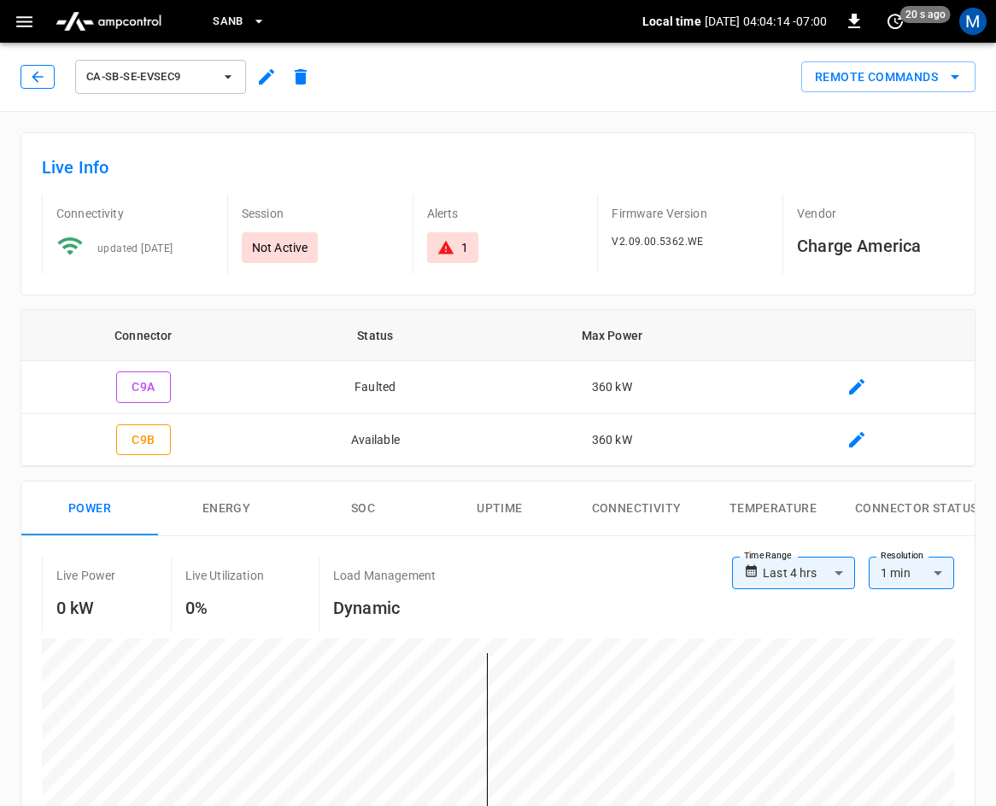
click at [39, 80] on icon "button" at bounding box center [37, 76] width 17 height 17
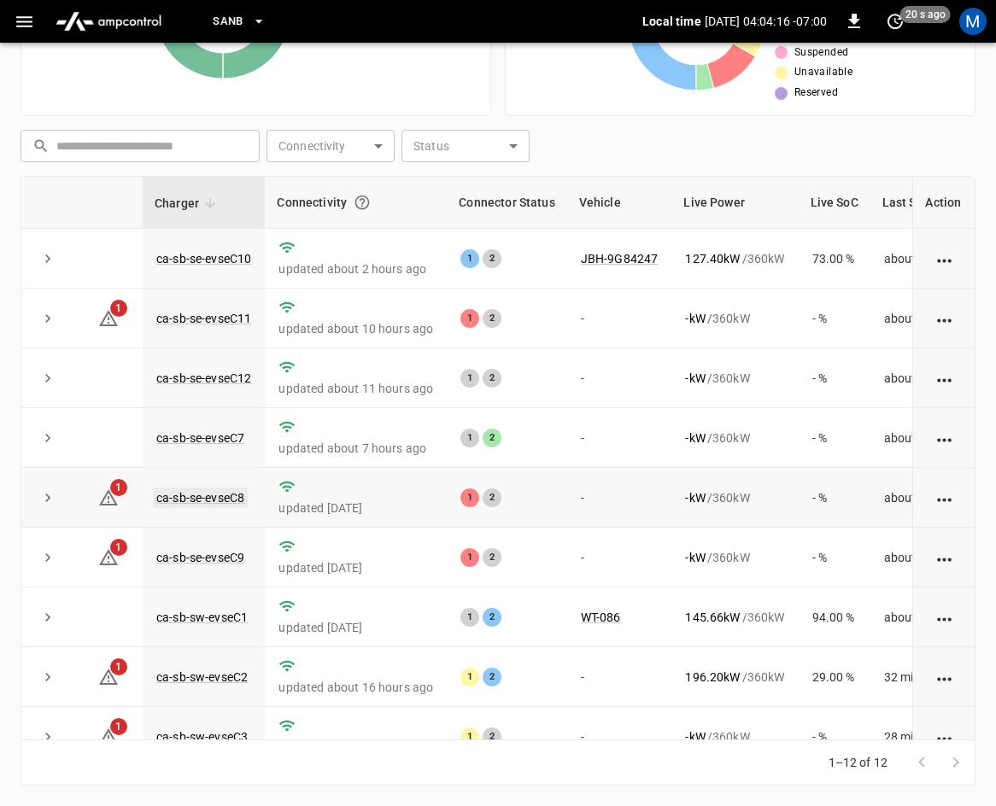
click at [230, 496] on link "ca-sb-se-evseC8" at bounding box center [200, 498] width 95 height 20
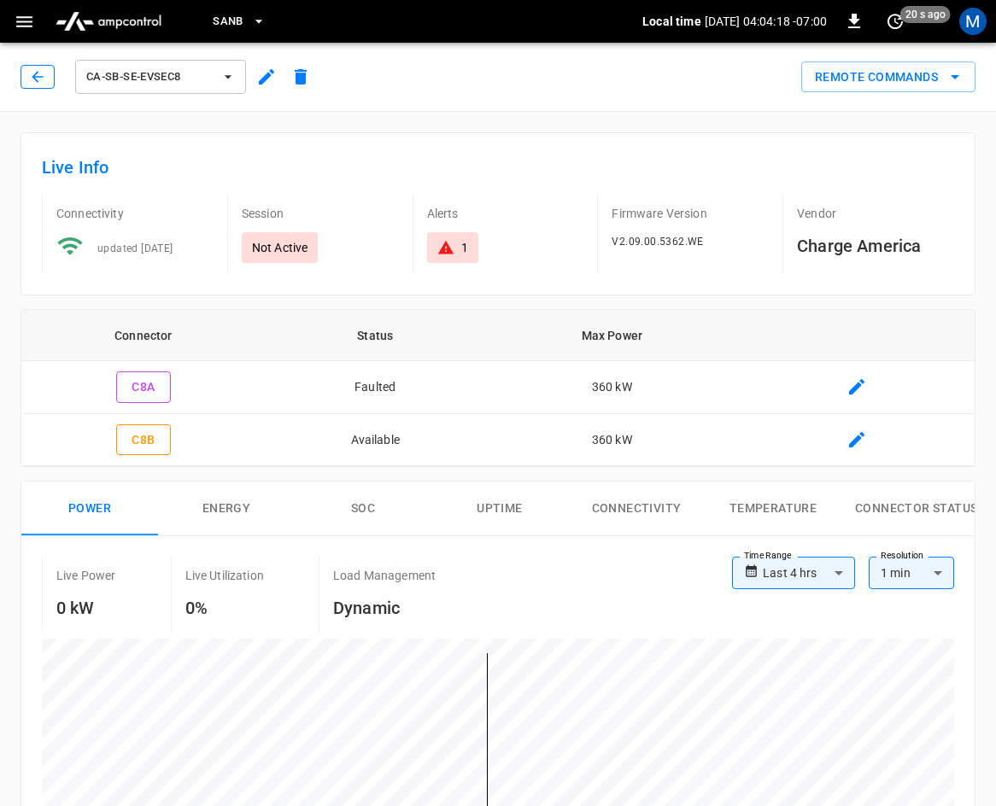
click at [34, 79] on icon "button" at bounding box center [37, 76] width 17 height 17
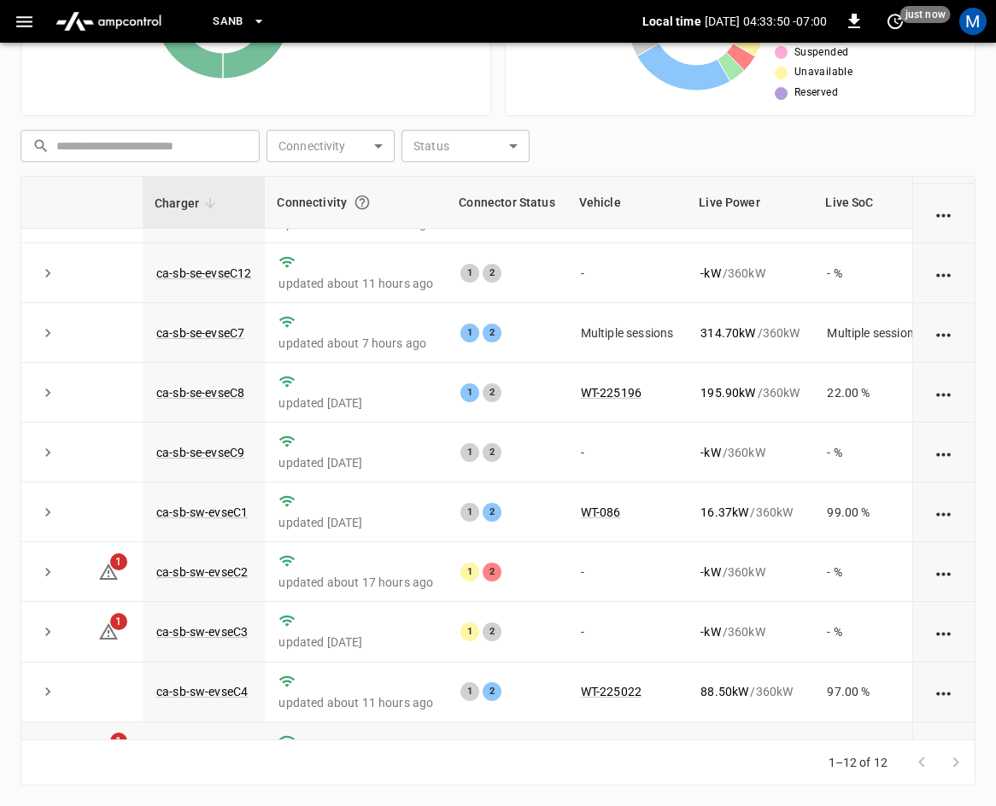
scroll to position [227, 0]
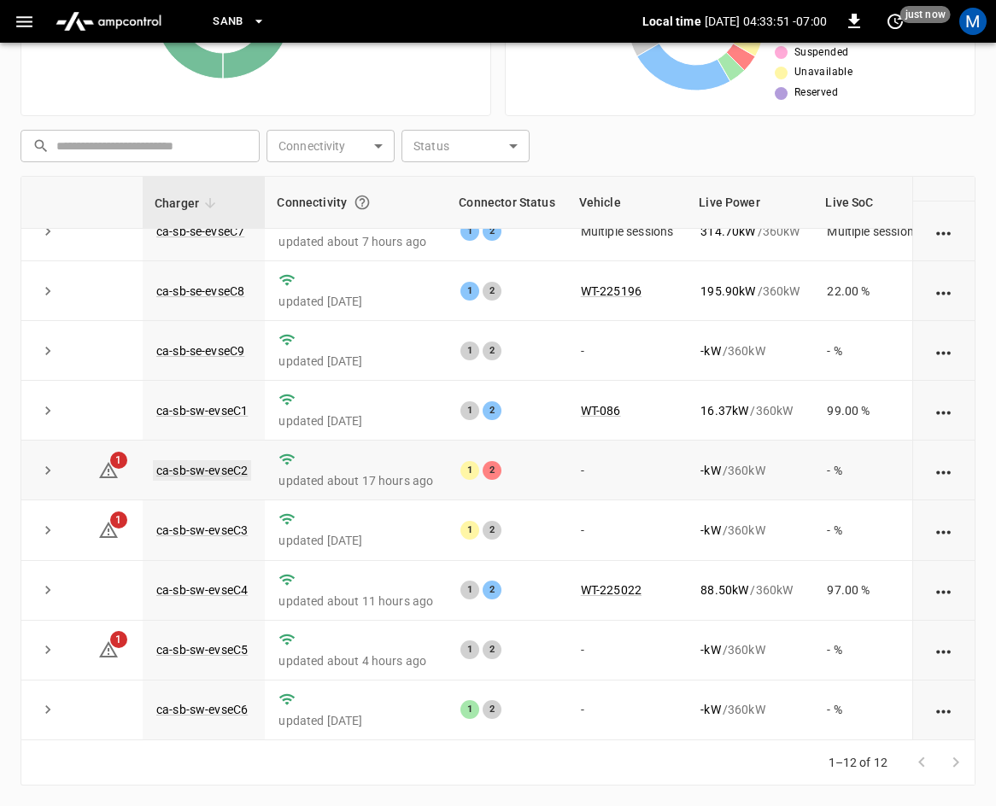
click at [223, 460] on link "ca-sb-sw-evseC2" at bounding box center [202, 470] width 98 height 20
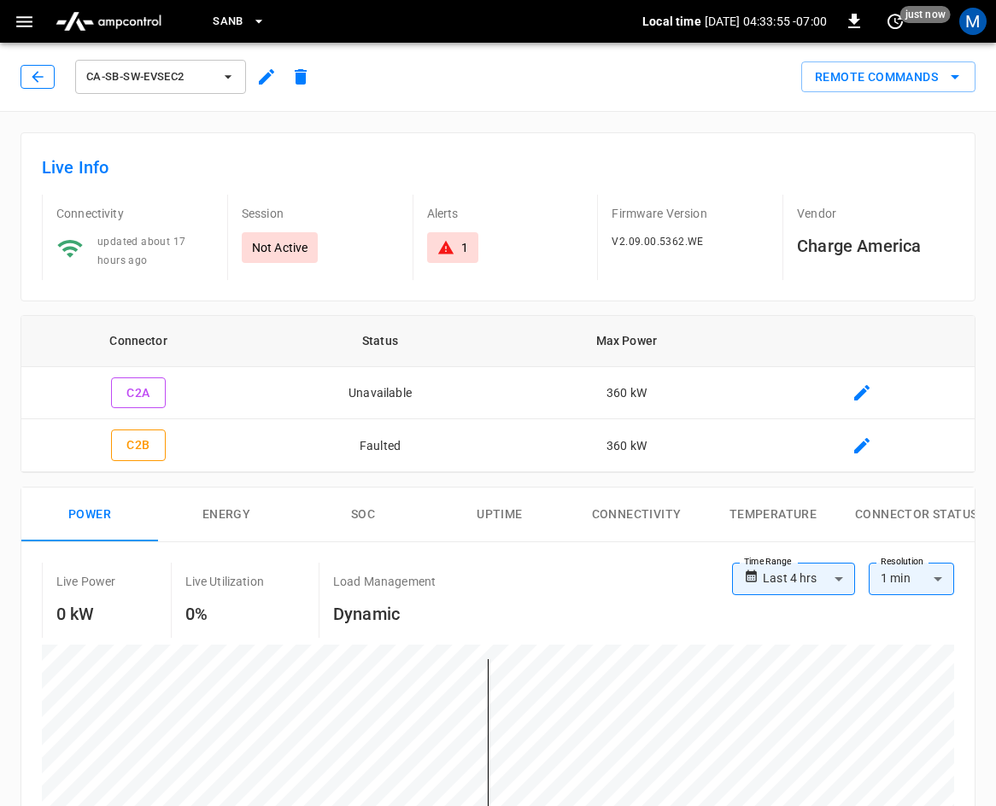
click at [26, 81] on button "button" at bounding box center [37, 77] width 34 height 24
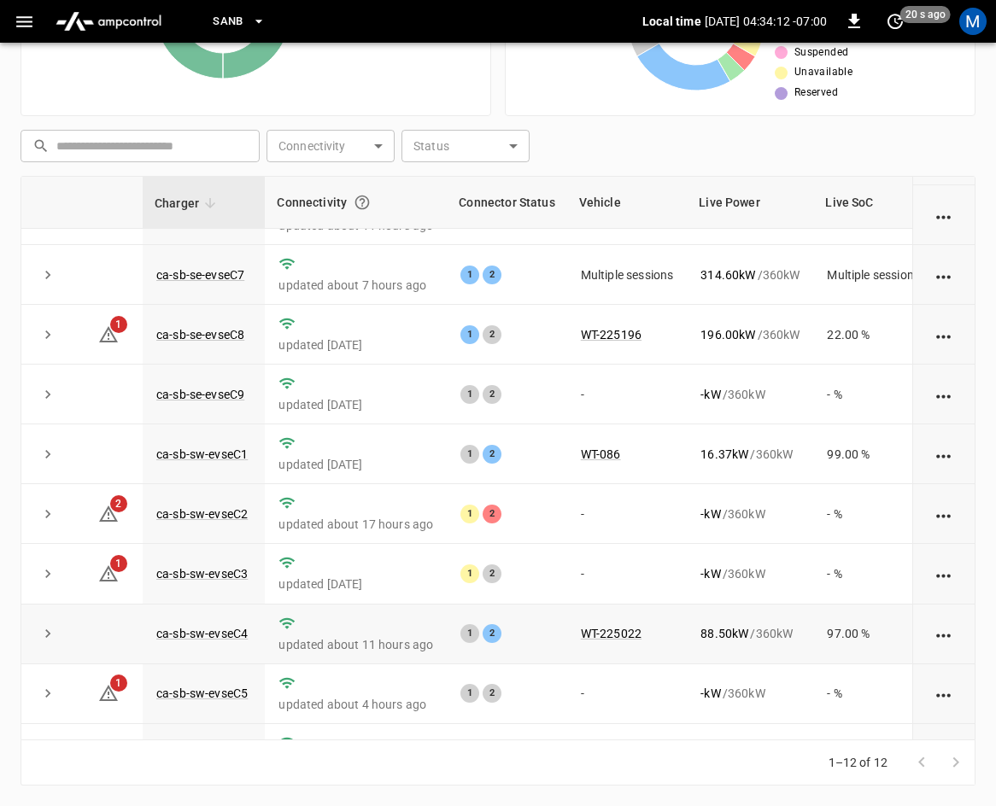
scroll to position [227, 0]
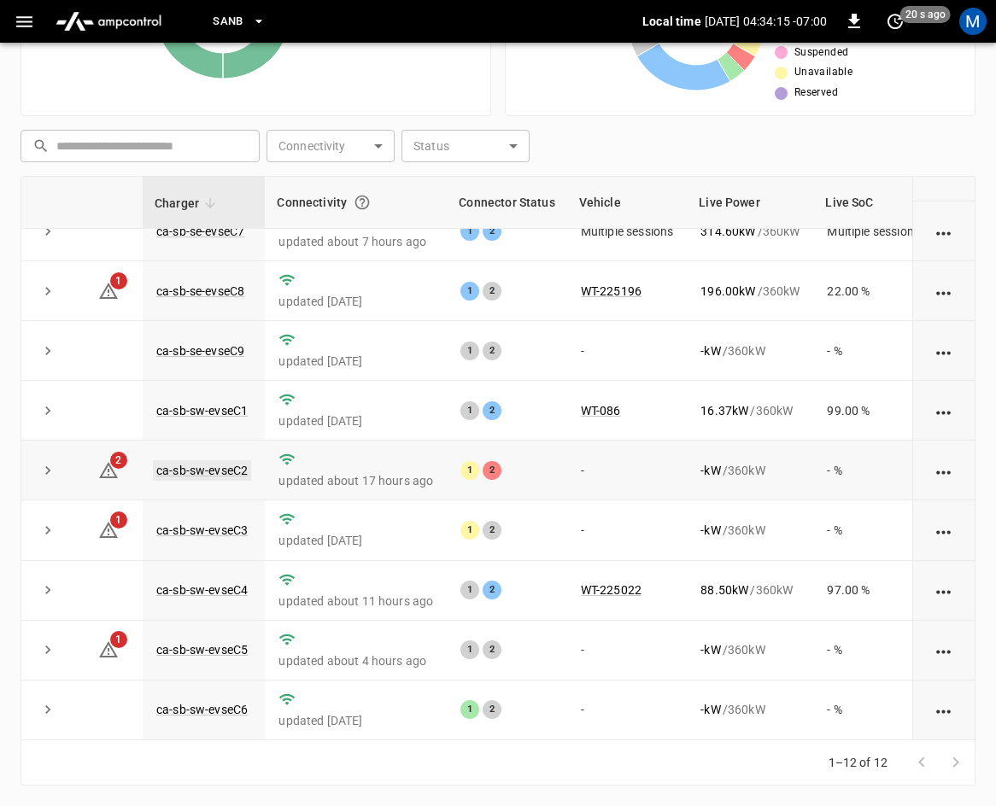
click at [219, 460] on link "ca-sb-sw-evseC2" at bounding box center [202, 470] width 98 height 20
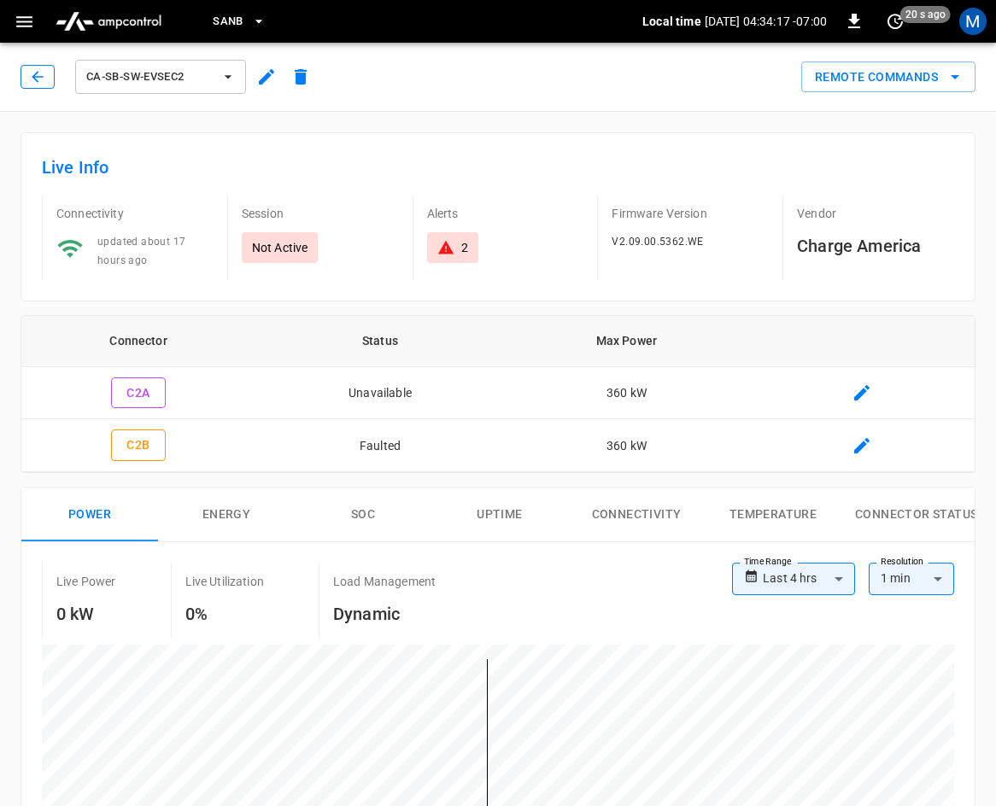
click at [32, 77] on icon "button" at bounding box center [37, 76] width 11 height 11
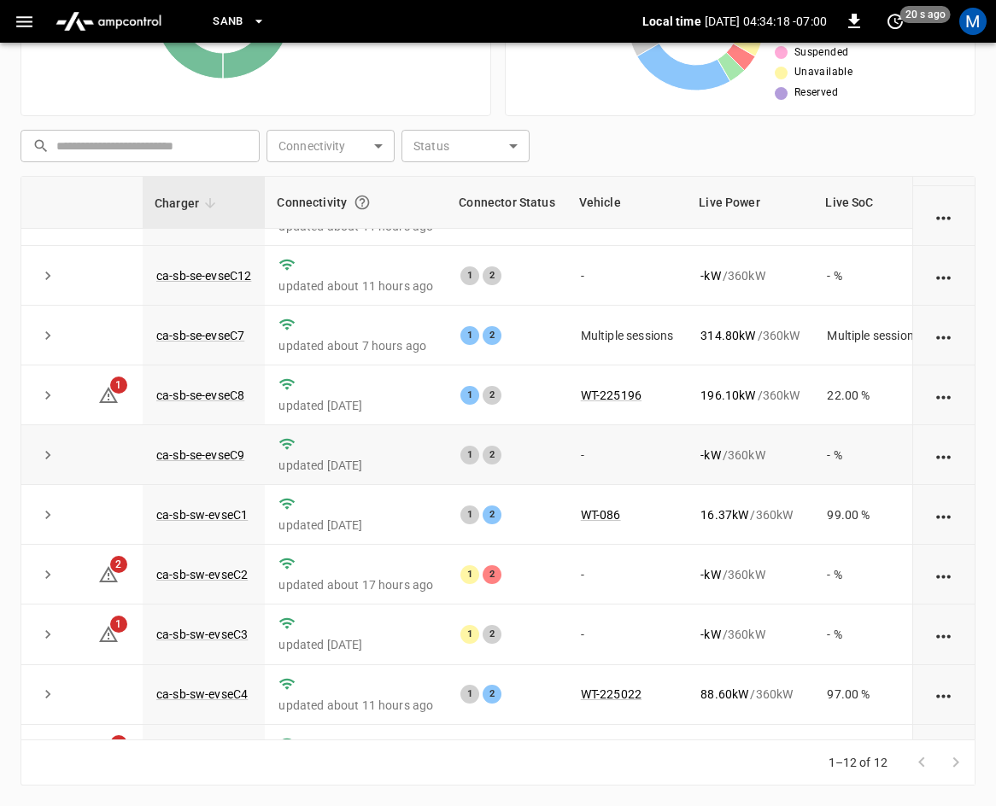
scroll to position [57, 0]
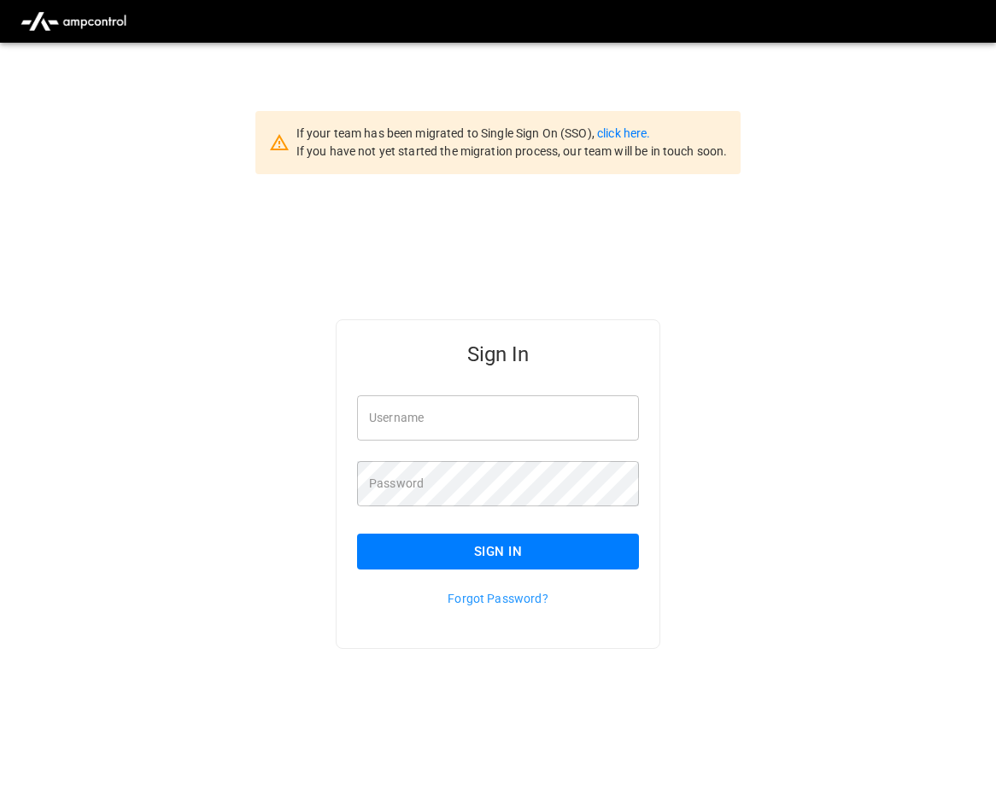
type input "**********"
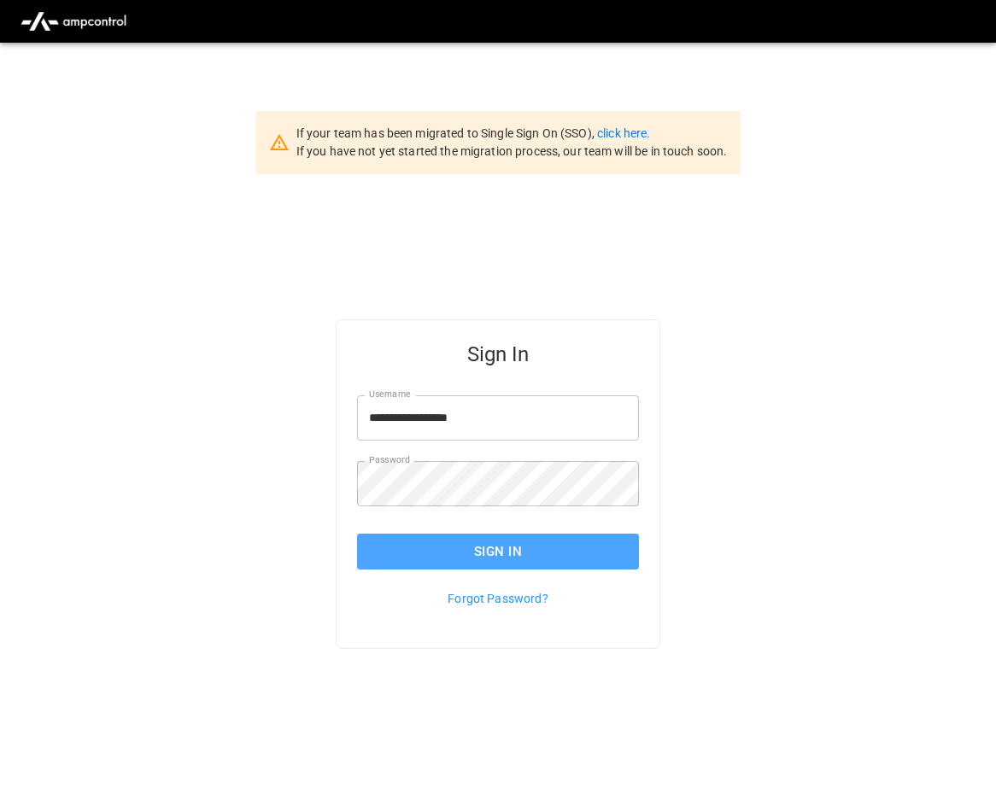
click at [494, 561] on button "Sign In" at bounding box center [498, 552] width 282 height 36
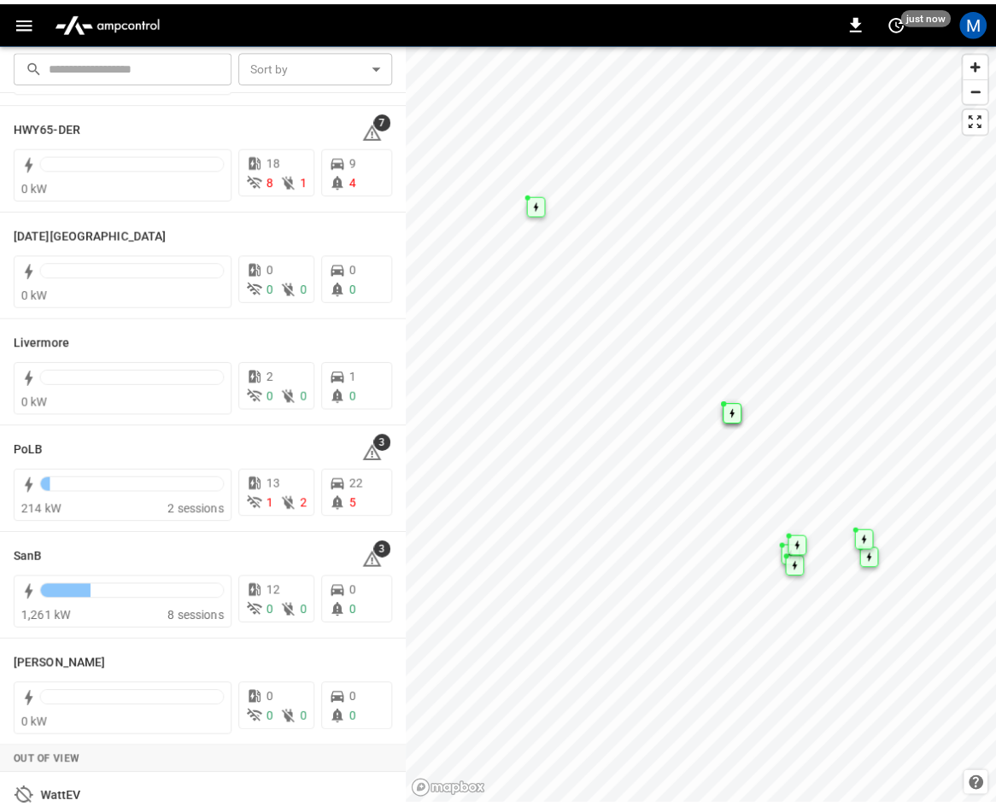
scroll to position [303, 0]
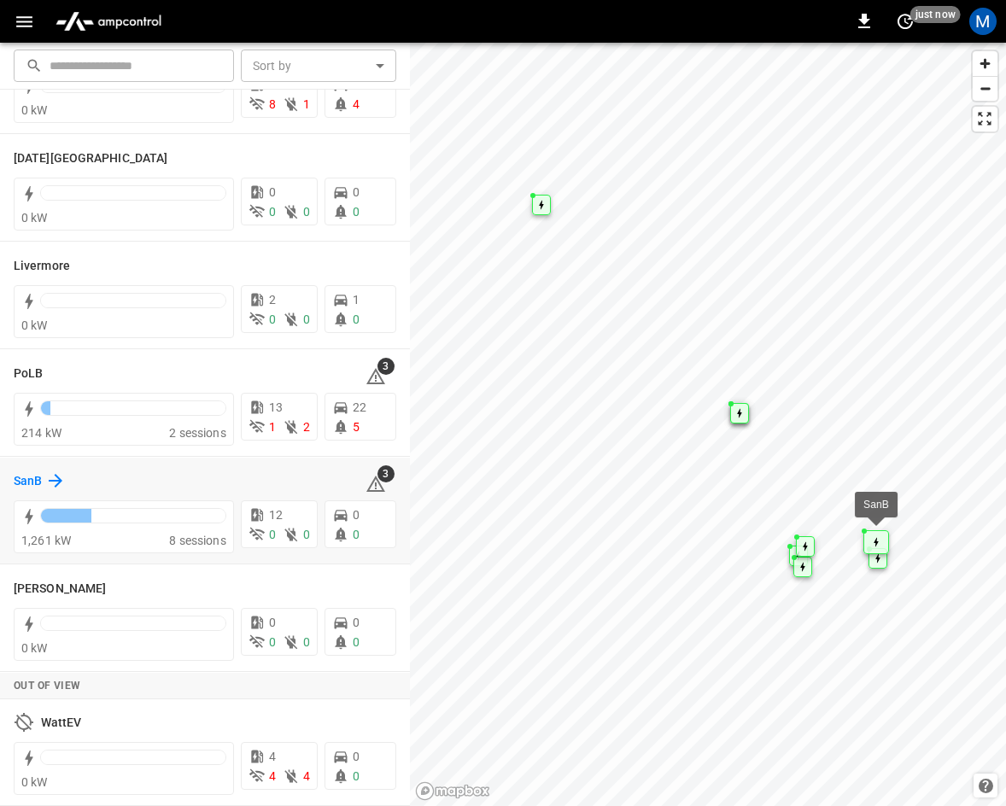
click at [50, 476] on icon at bounding box center [55, 480] width 20 height 20
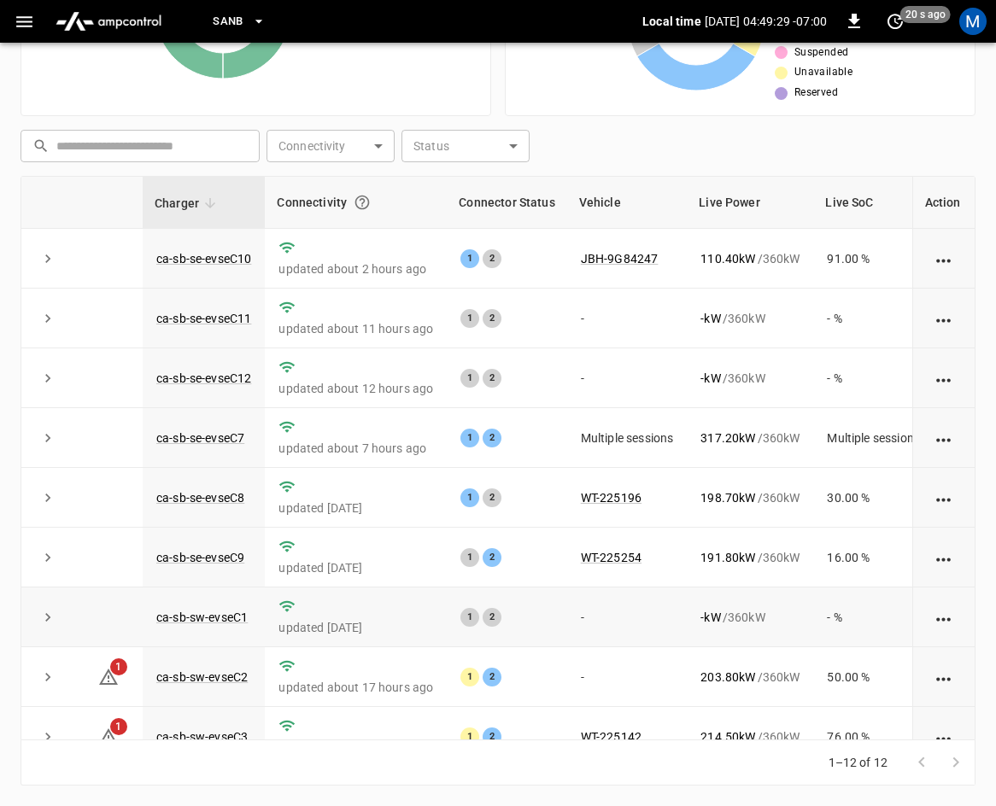
scroll to position [227, 0]
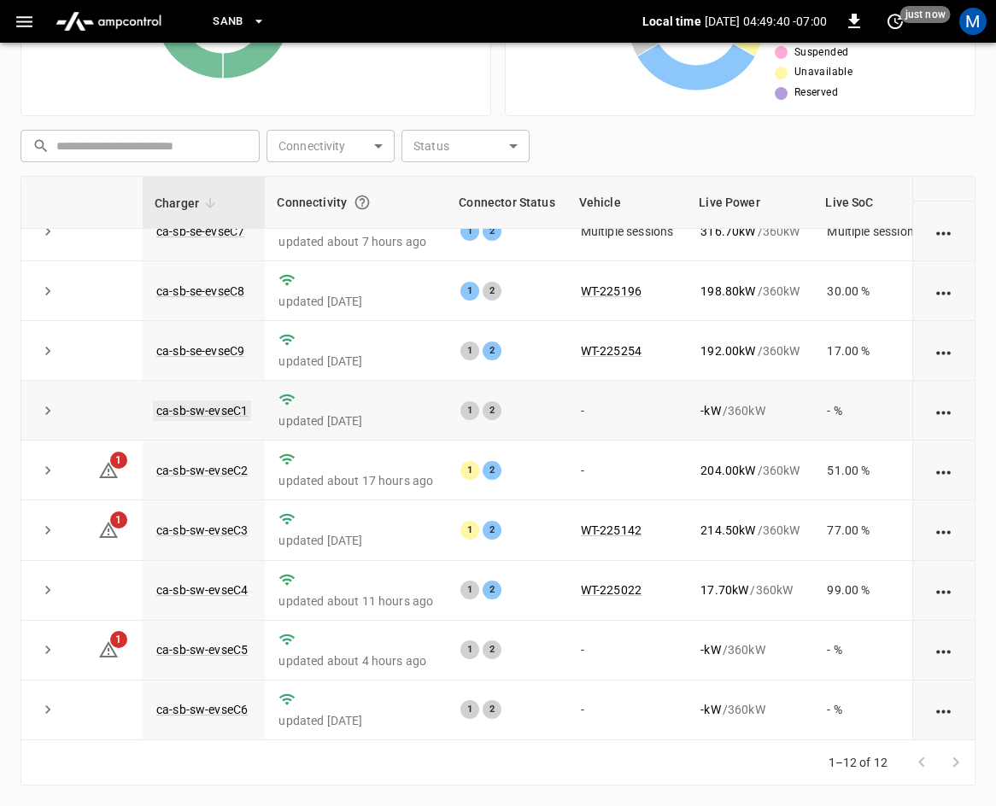
click at [184, 400] on link "ca-sb-sw-evseC1" at bounding box center [202, 410] width 98 height 20
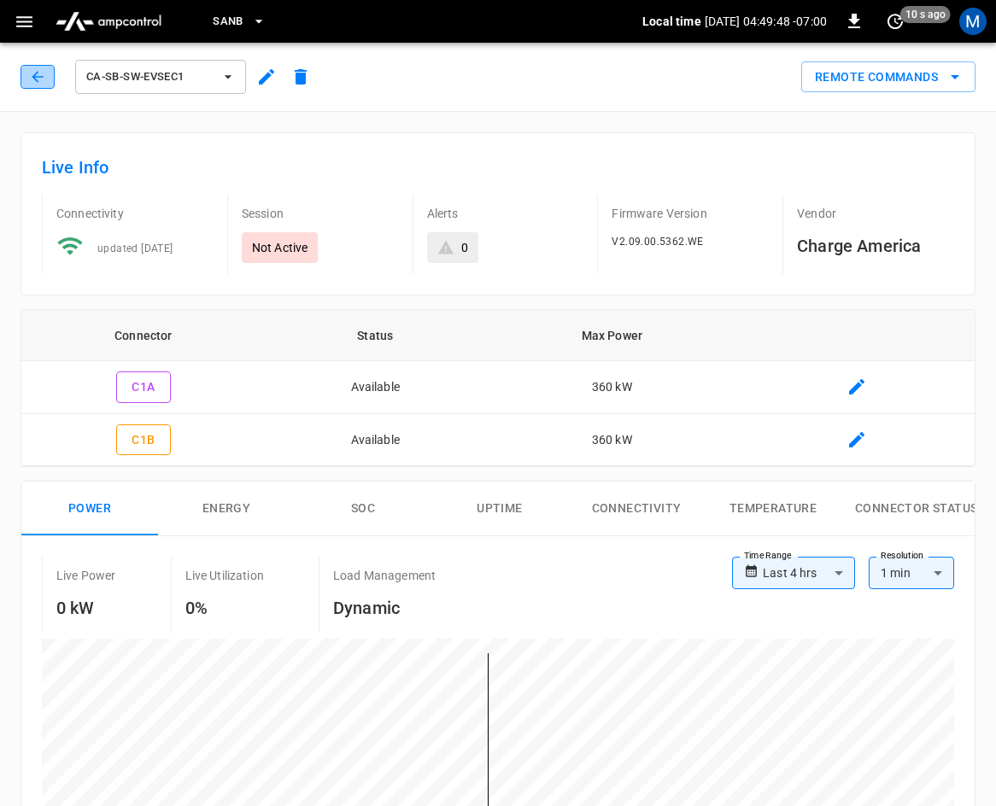
click at [46, 70] on button "button" at bounding box center [37, 77] width 34 height 24
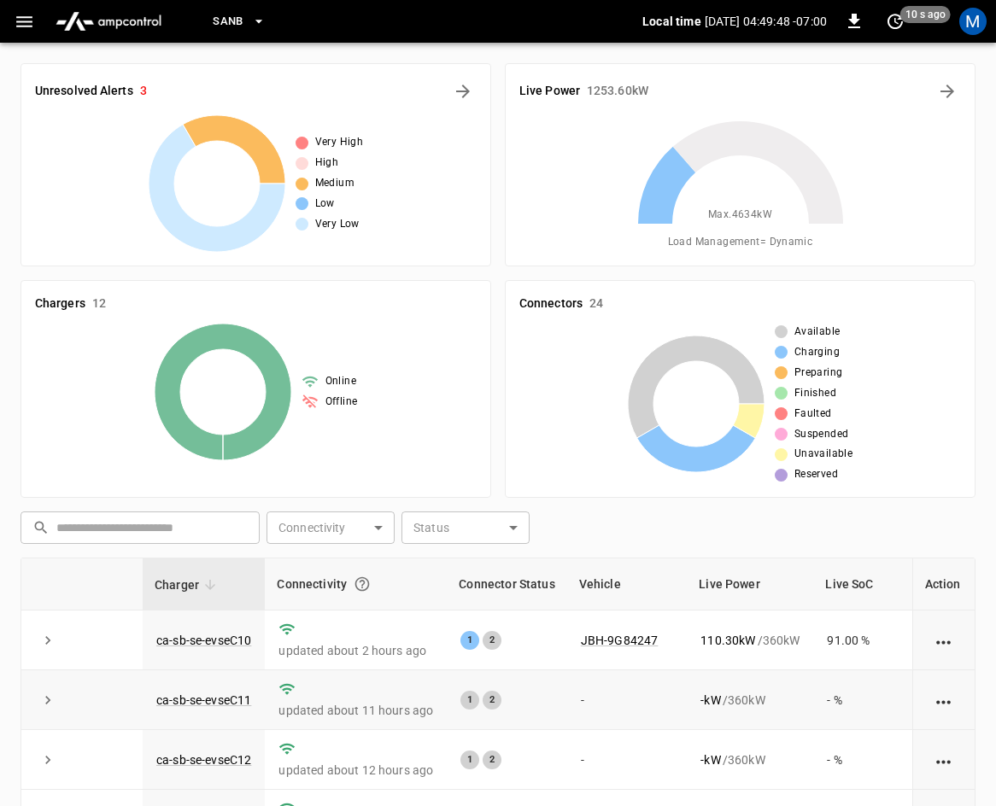
scroll to position [382, 0]
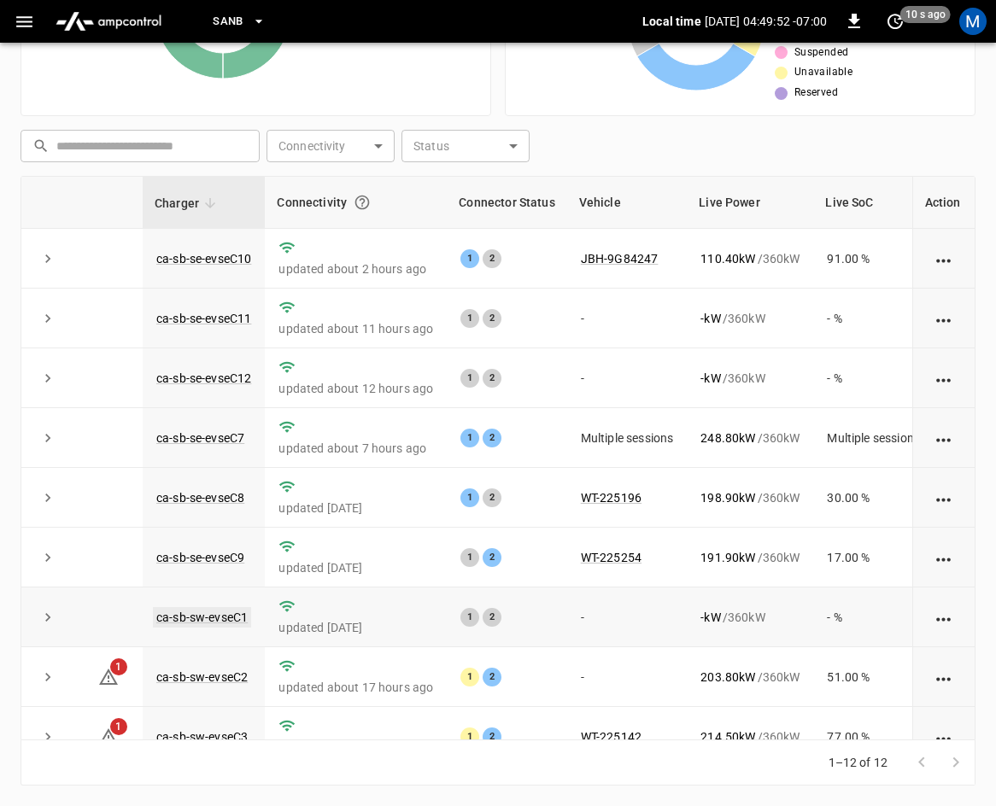
click at [230, 621] on link "ca-sb-sw-evseC1" at bounding box center [202, 617] width 98 height 20
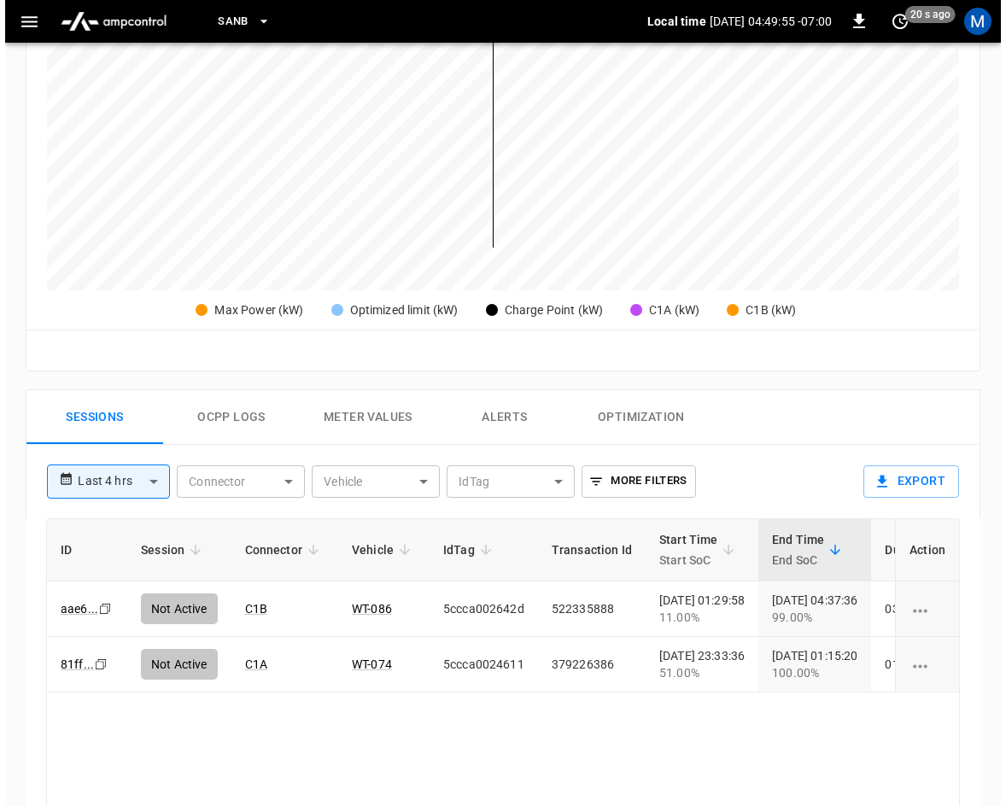
scroll to position [555, 0]
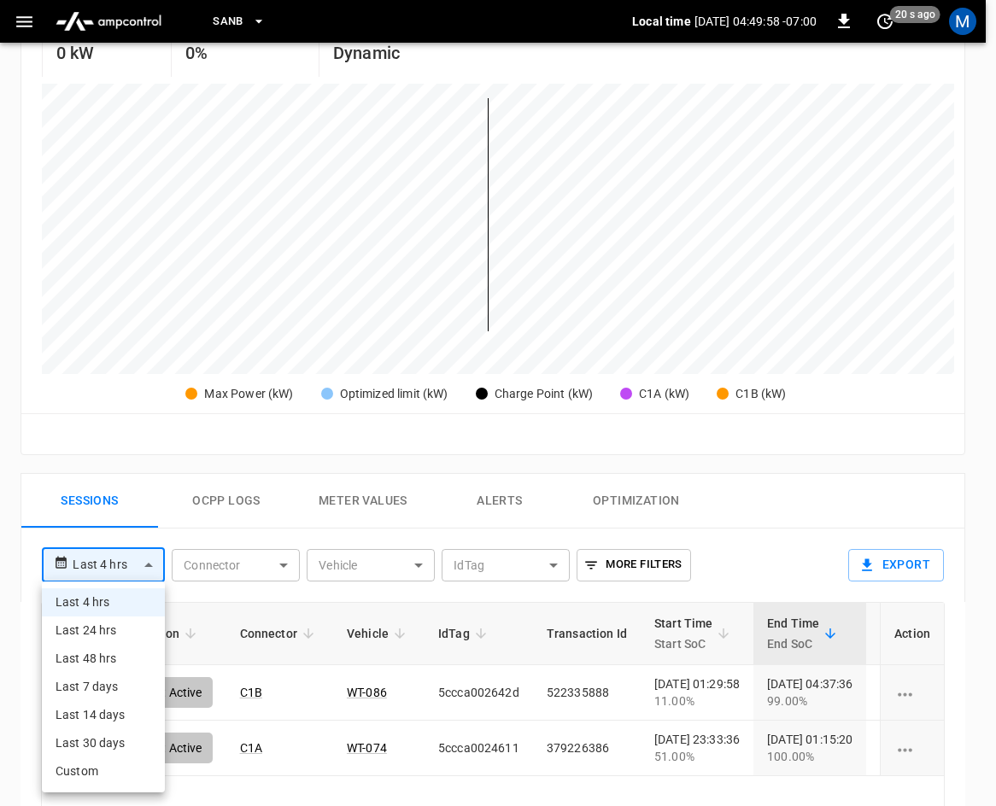
click at [131, 556] on body "**********" at bounding box center [498, 338] width 996 height 1787
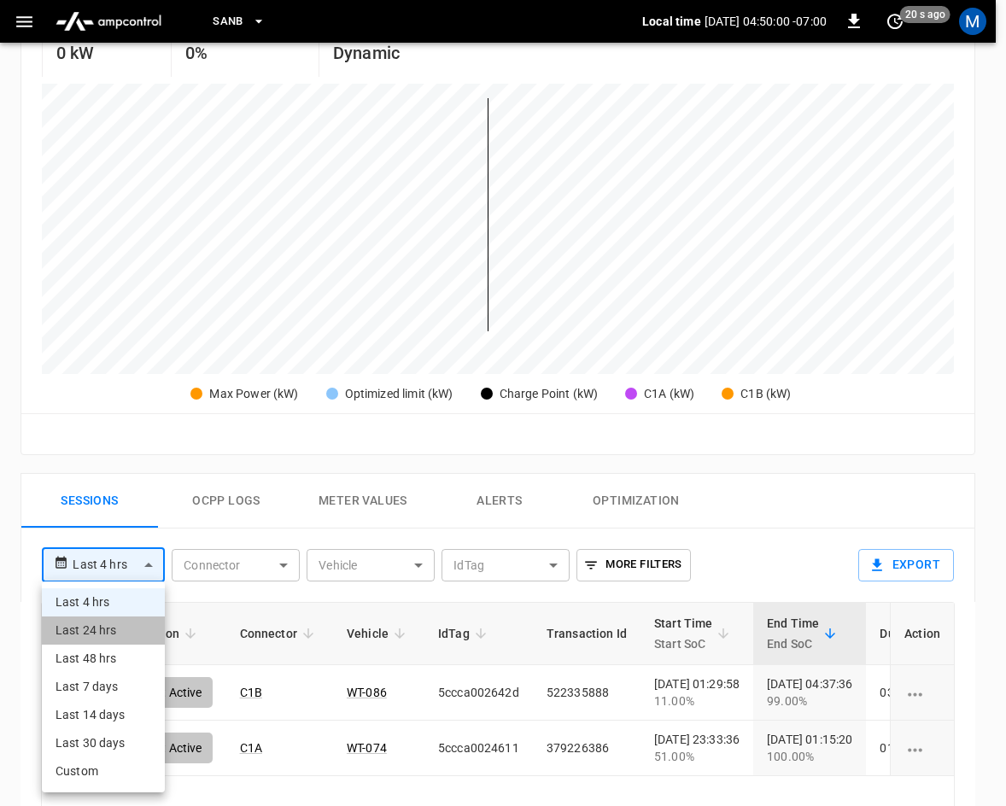
click at [114, 624] on li "Last 24 hrs" at bounding box center [103, 630] width 123 height 28
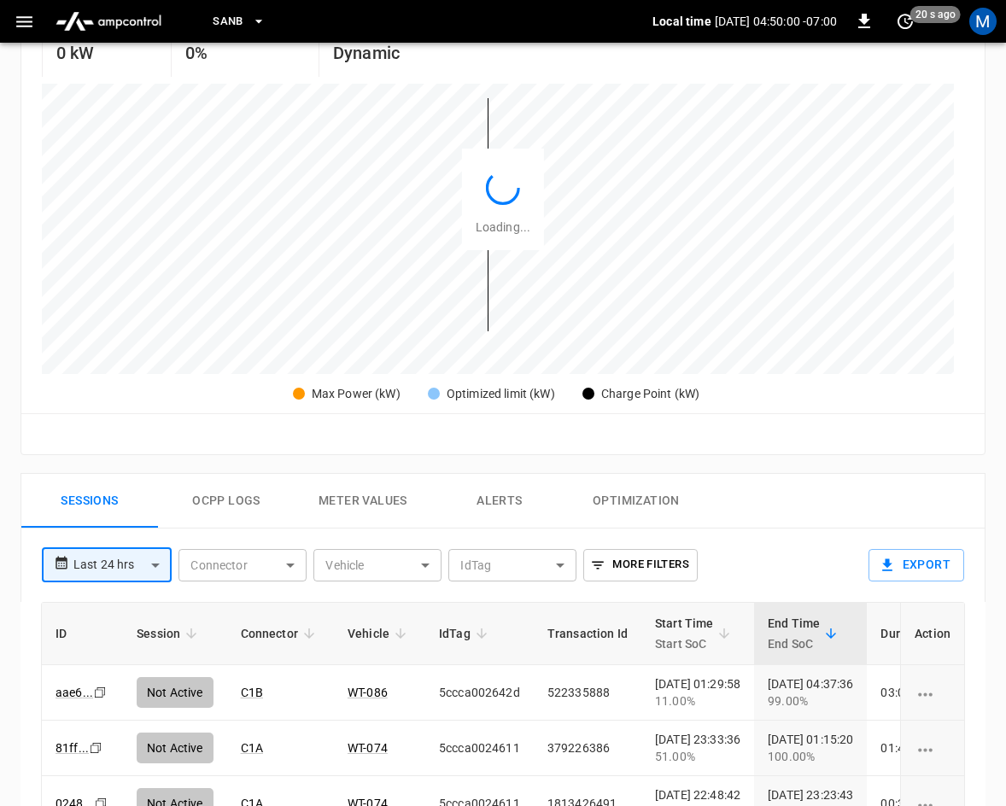
type input "**********"
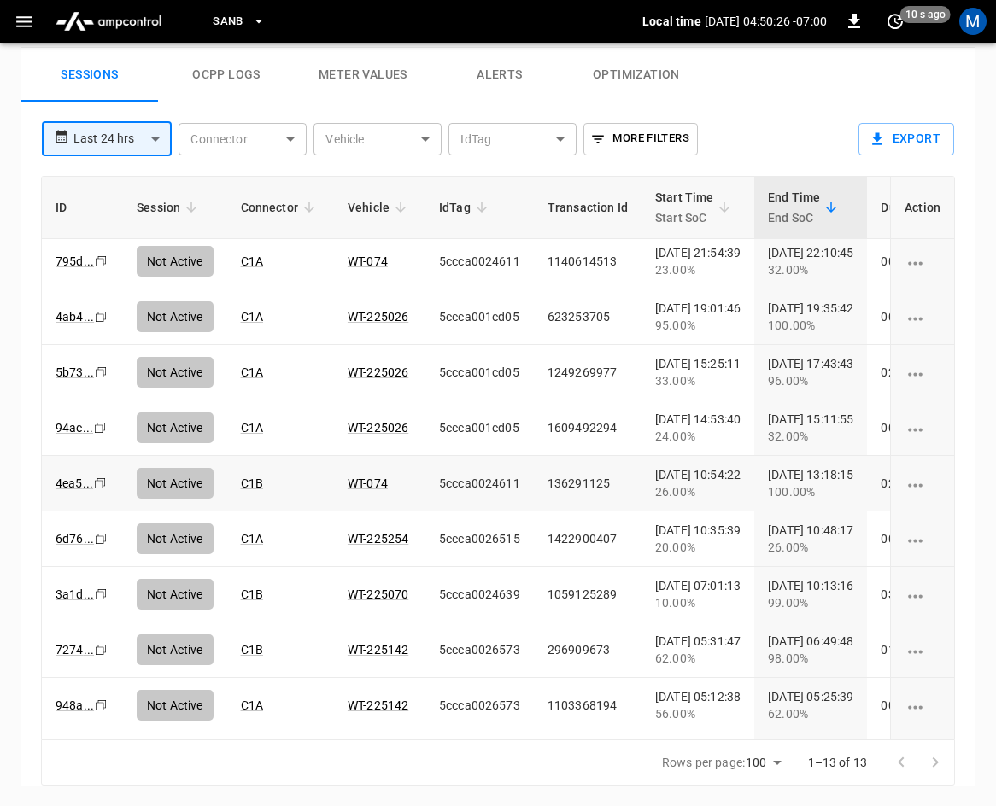
scroll to position [0, 0]
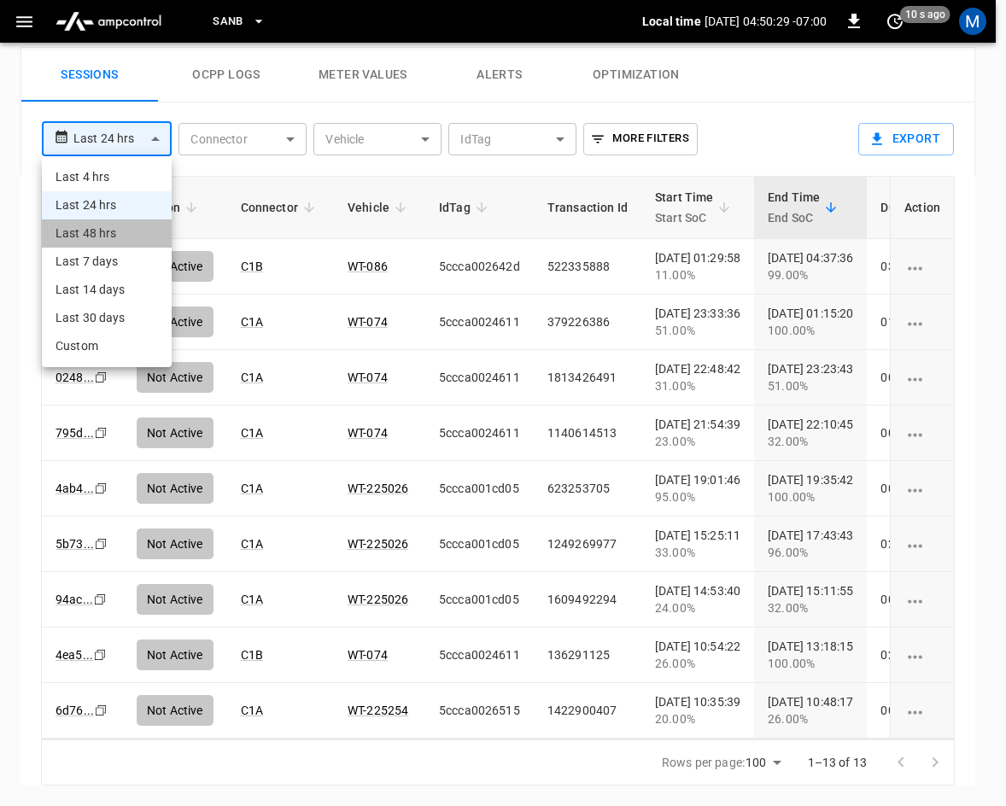
drag, startPoint x: 118, startPoint y: 231, endPoint x: 460, endPoint y: 469, distance: 417.1
click at [117, 234] on li "Last 48 hrs" at bounding box center [107, 233] width 130 height 28
type input "**********"
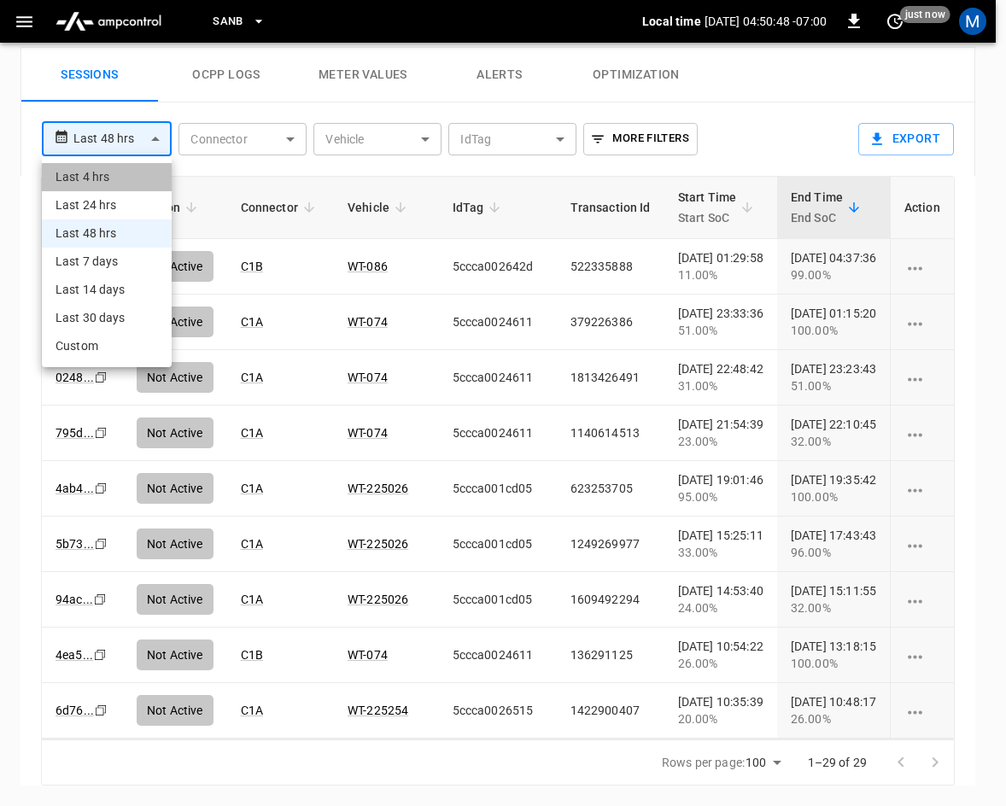
click at [108, 179] on li "Last 4 hrs" at bounding box center [107, 177] width 130 height 28
type input "**********"
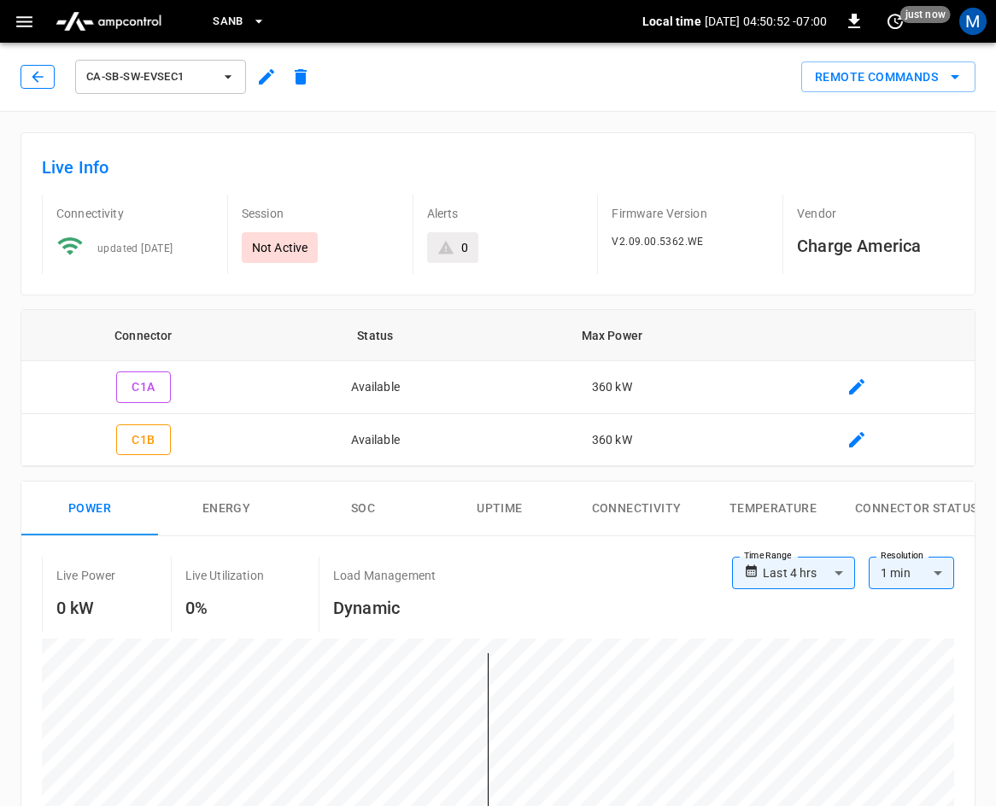
click at [42, 80] on icon "button" at bounding box center [37, 76] width 17 height 17
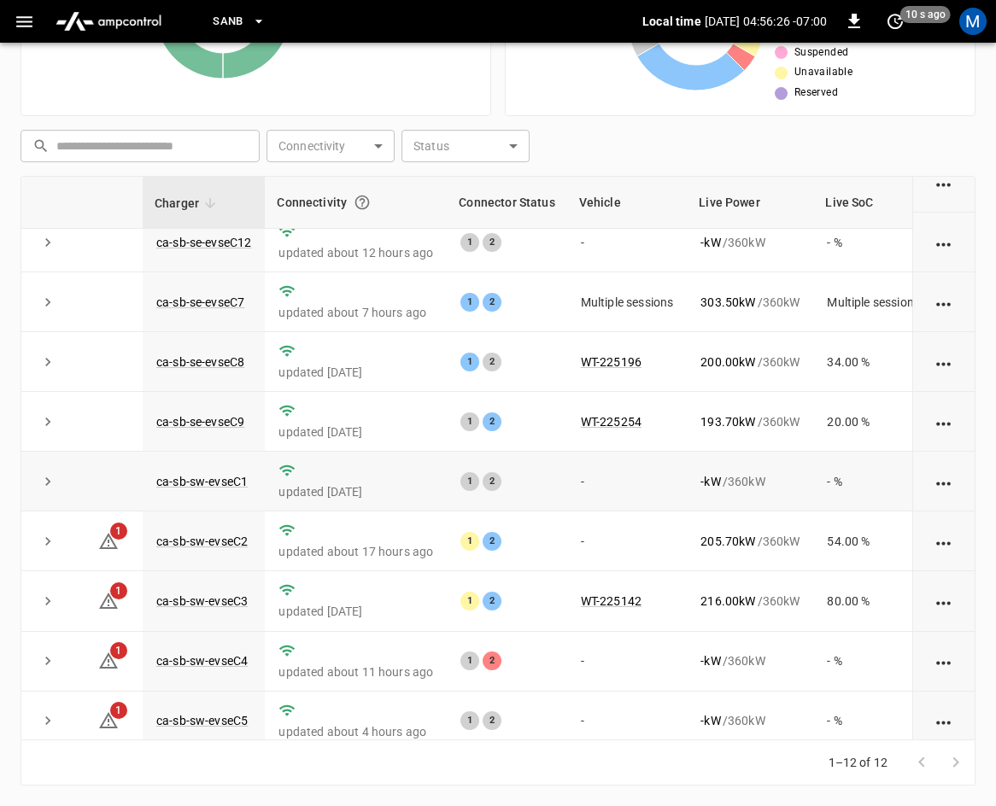
scroll to position [227, 0]
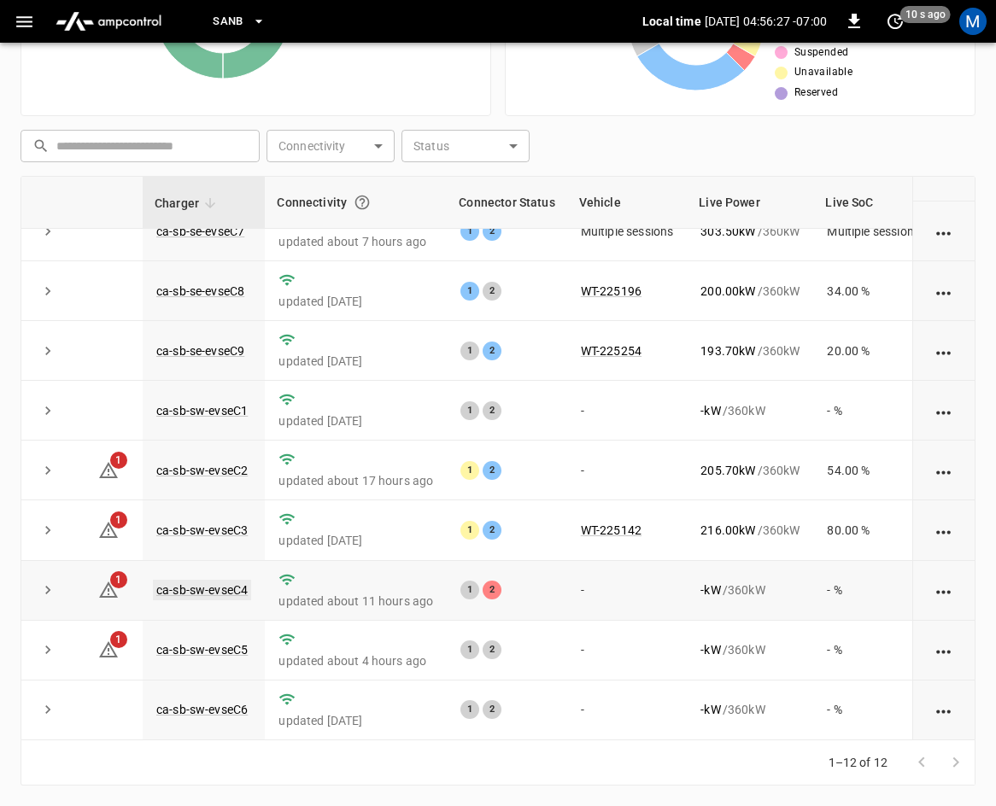
click at [213, 580] on link "ca-sb-sw-evseC4" at bounding box center [202, 590] width 98 height 20
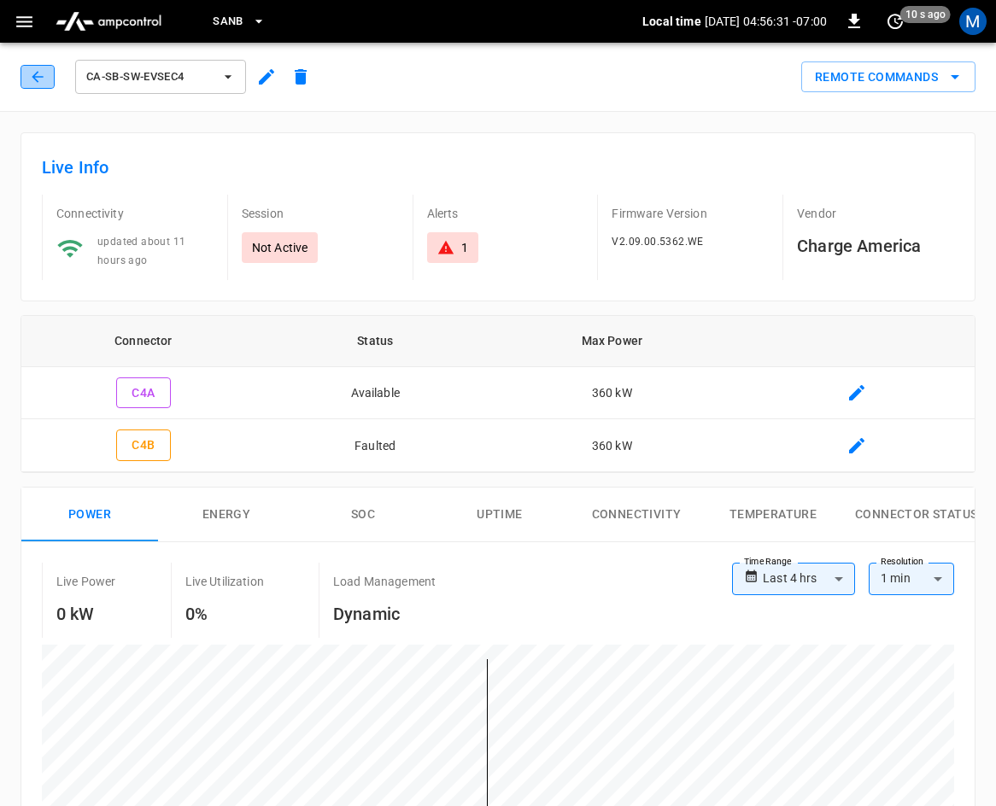
click at [42, 79] on icon "button" at bounding box center [37, 76] width 17 height 17
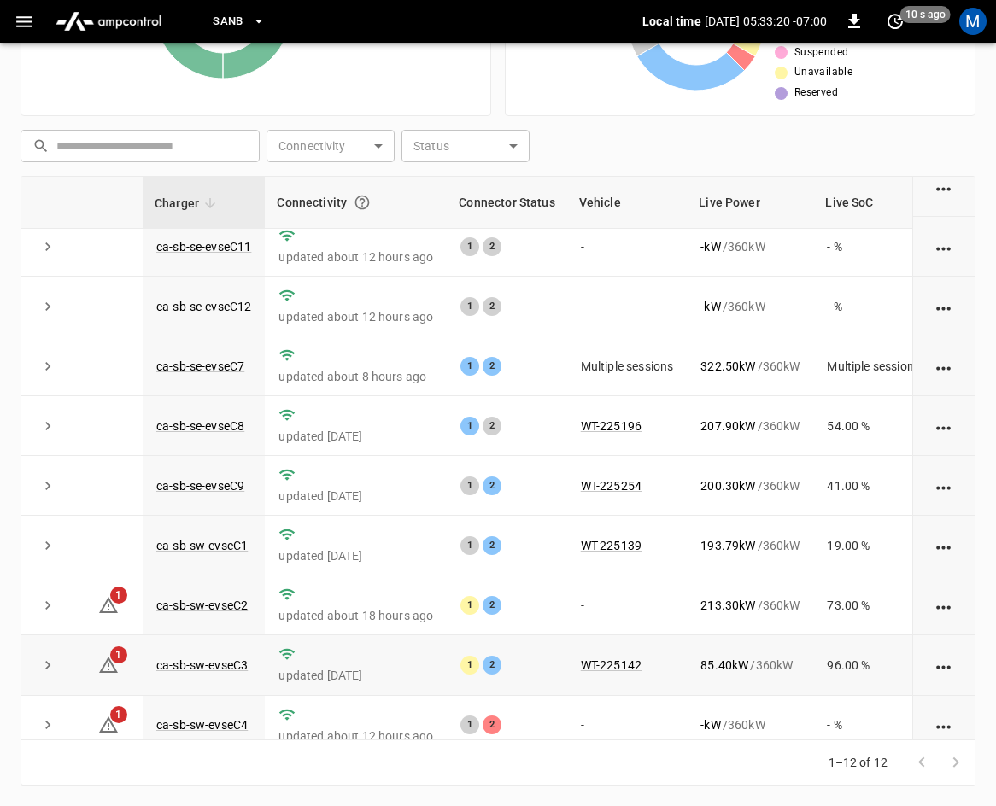
scroll to position [171, 0]
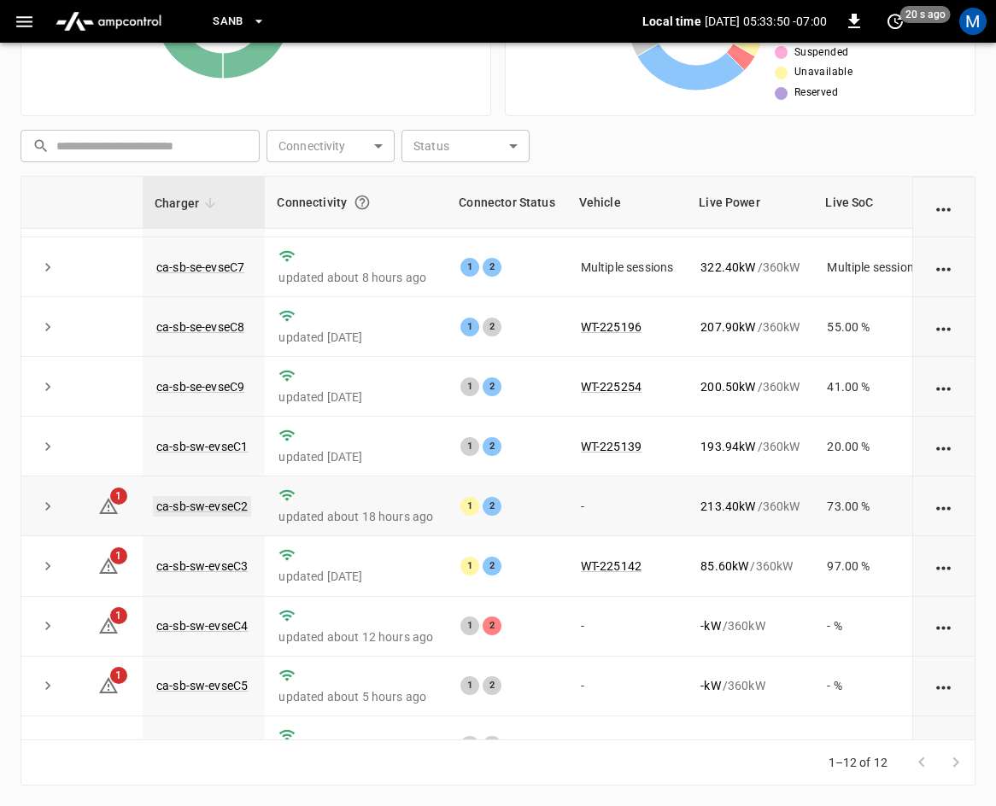
click at [220, 511] on link "ca-sb-sw-evseC2" at bounding box center [202, 506] width 98 height 20
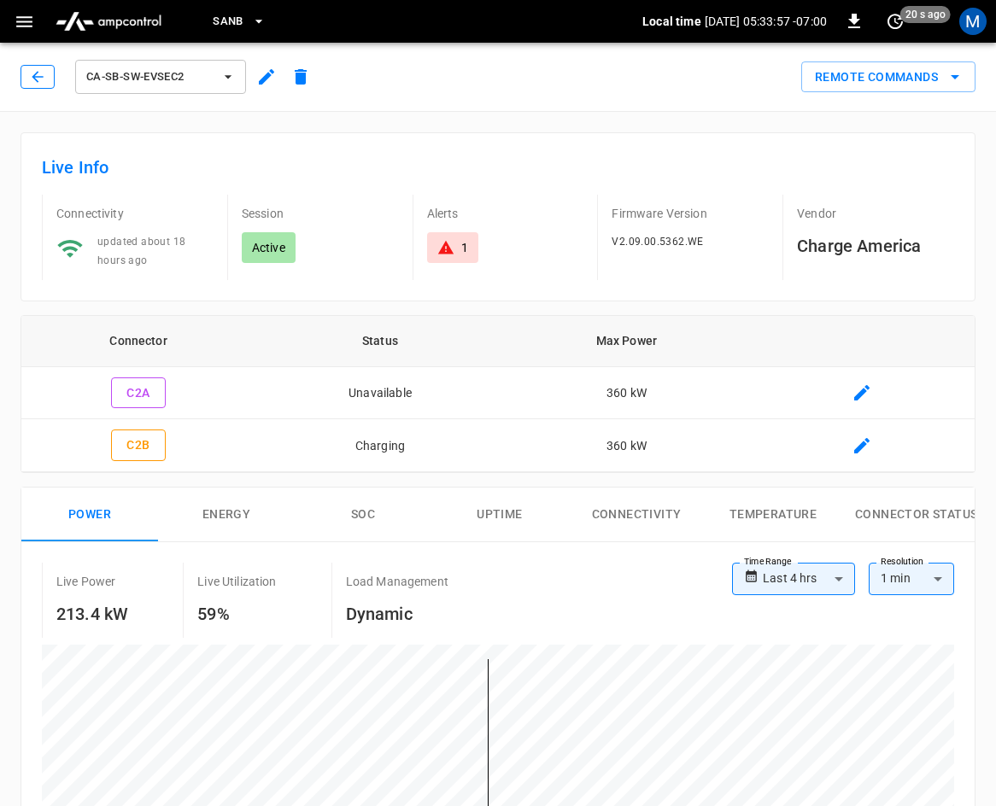
click at [43, 78] on icon "button" at bounding box center [37, 76] width 17 height 17
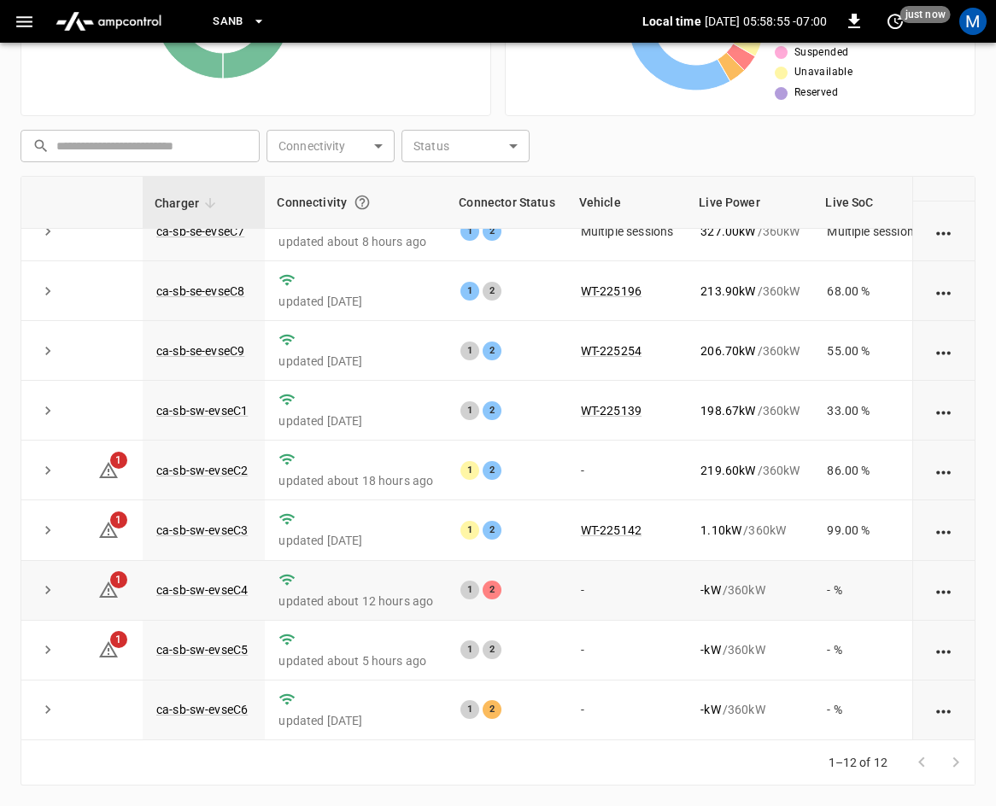
scroll to position [227, 0]
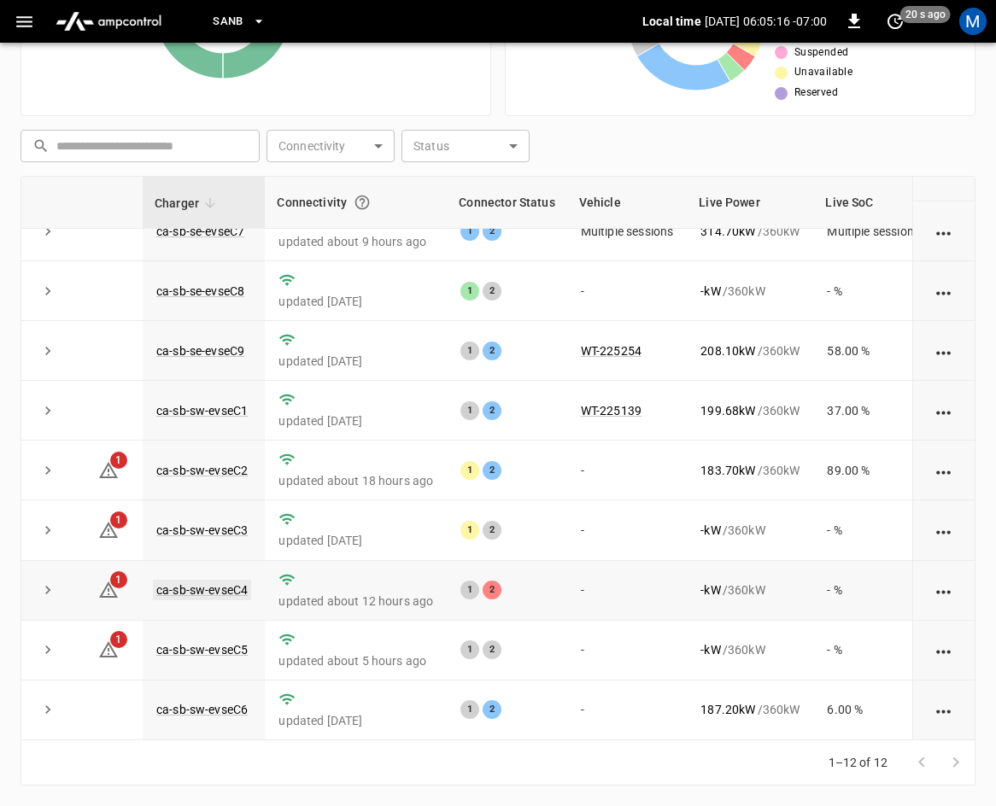
click at [196, 580] on link "ca-sb-sw-evseC4" at bounding box center [202, 590] width 98 height 20
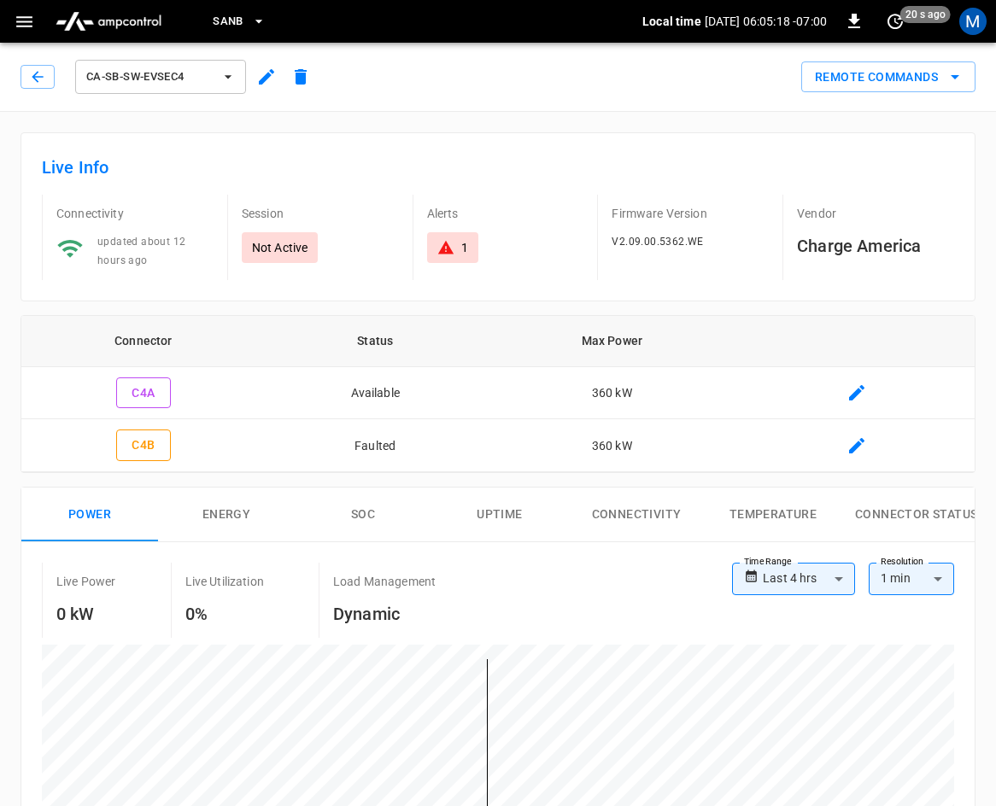
drag, startPoint x: 21, startPoint y: 61, endPoint x: 49, endPoint y: 114, distance: 59.6
click at [26, 61] on div "ca-sb-sw-evseC4" at bounding box center [168, 76] width 297 height 41
click at [42, 86] on button "button" at bounding box center [37, 77] width 34 height 24
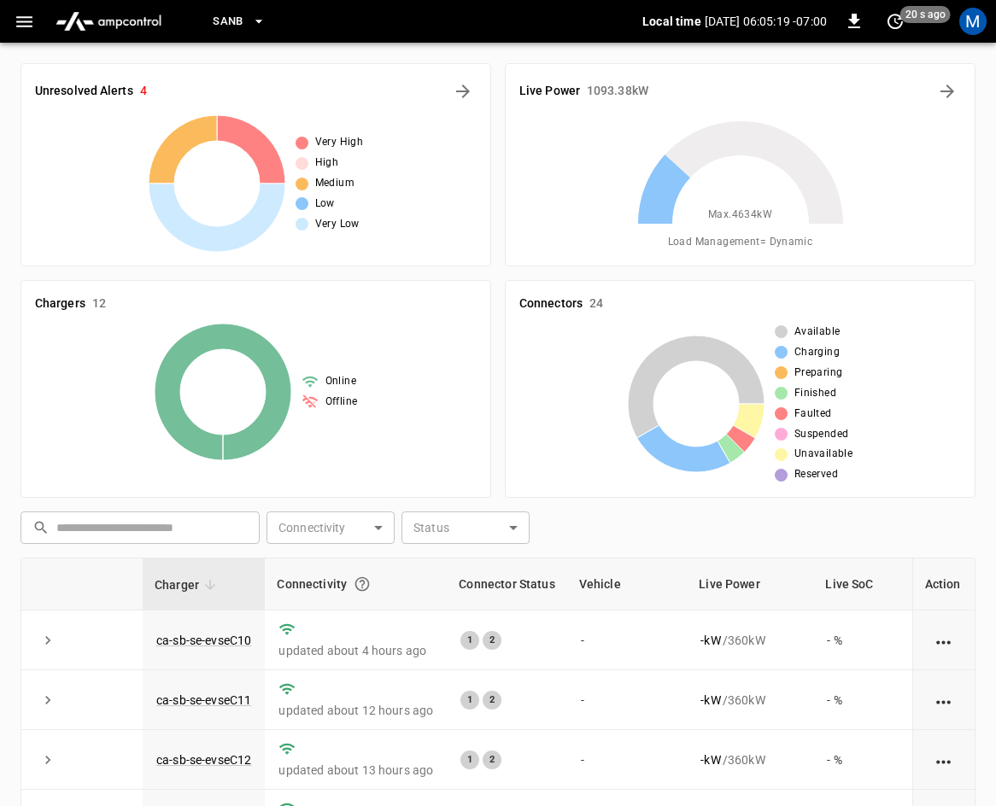
scroll to position [382, 0]
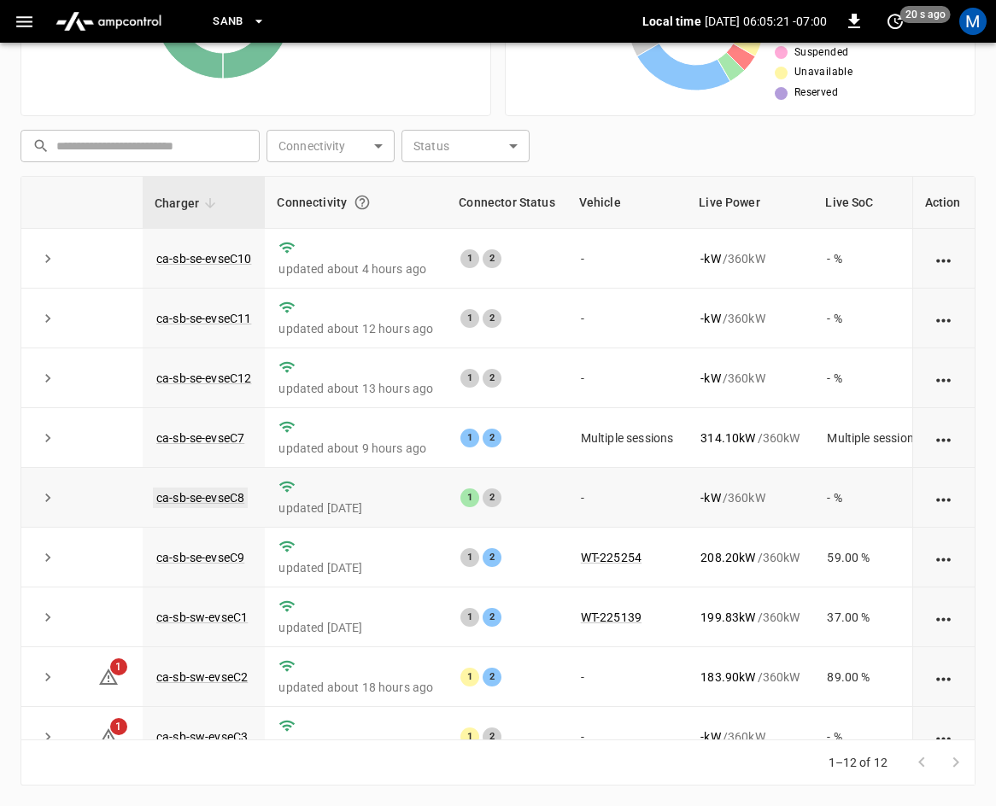
click at [236, 496] on link "ca-sb-se-evseC8" at bounding box center [200, 498] width 95 height 20
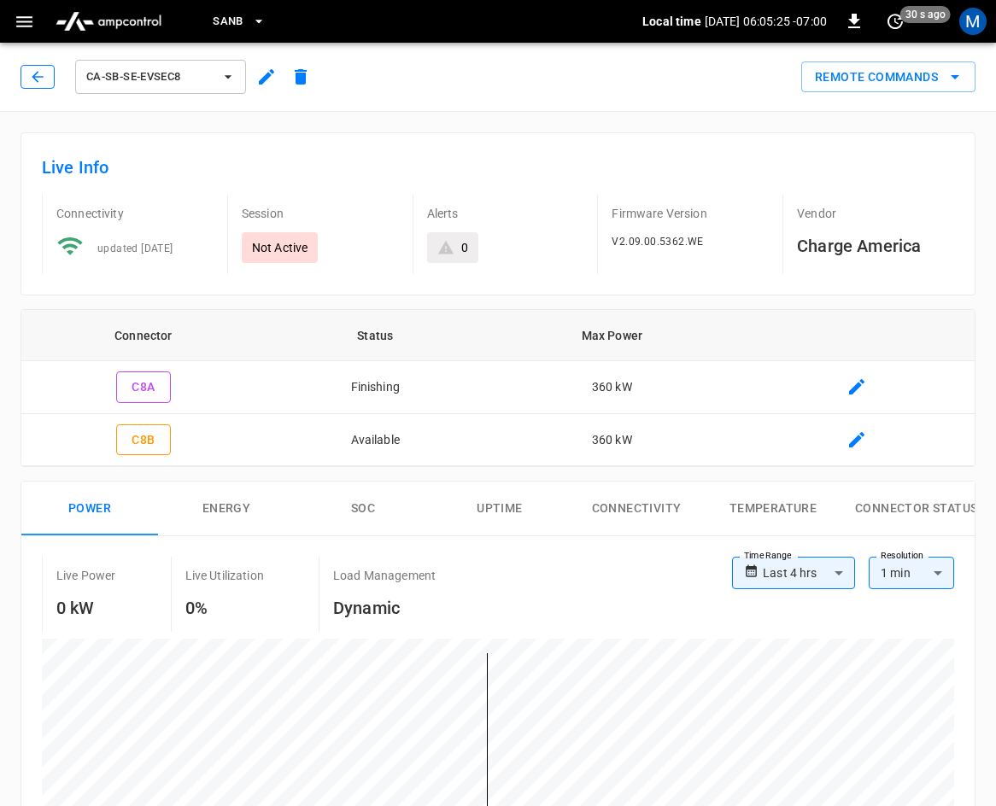
click at [33, 68] on icon "button" at bounding box center [37, 76] width 17 height 17
